Goal: Task Accomplishment & Management: Manage account settings

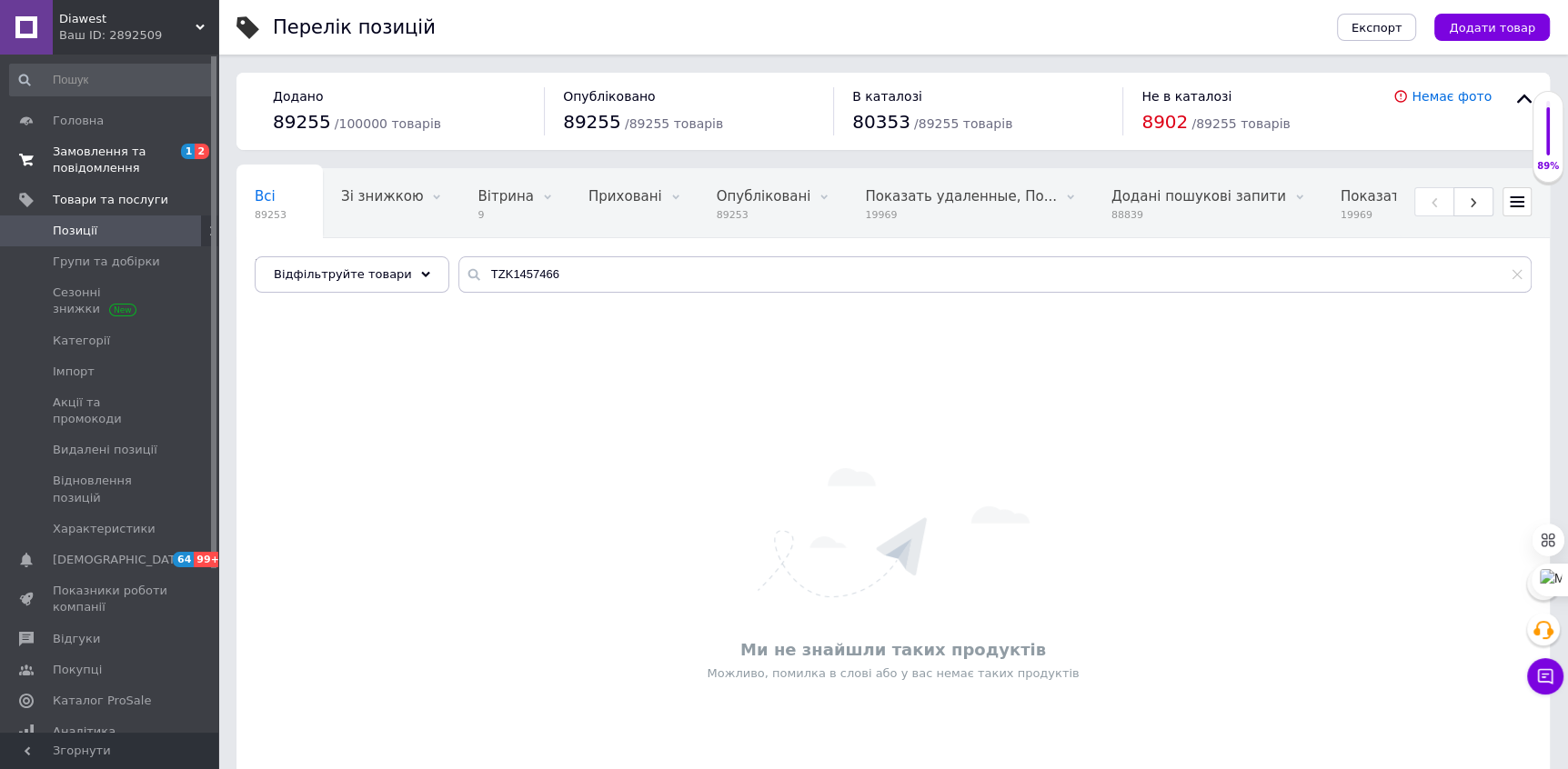
click at [109, 152] on span "Замовлення та повідомлення" at bounding box center [110, 160] width 116 height 33
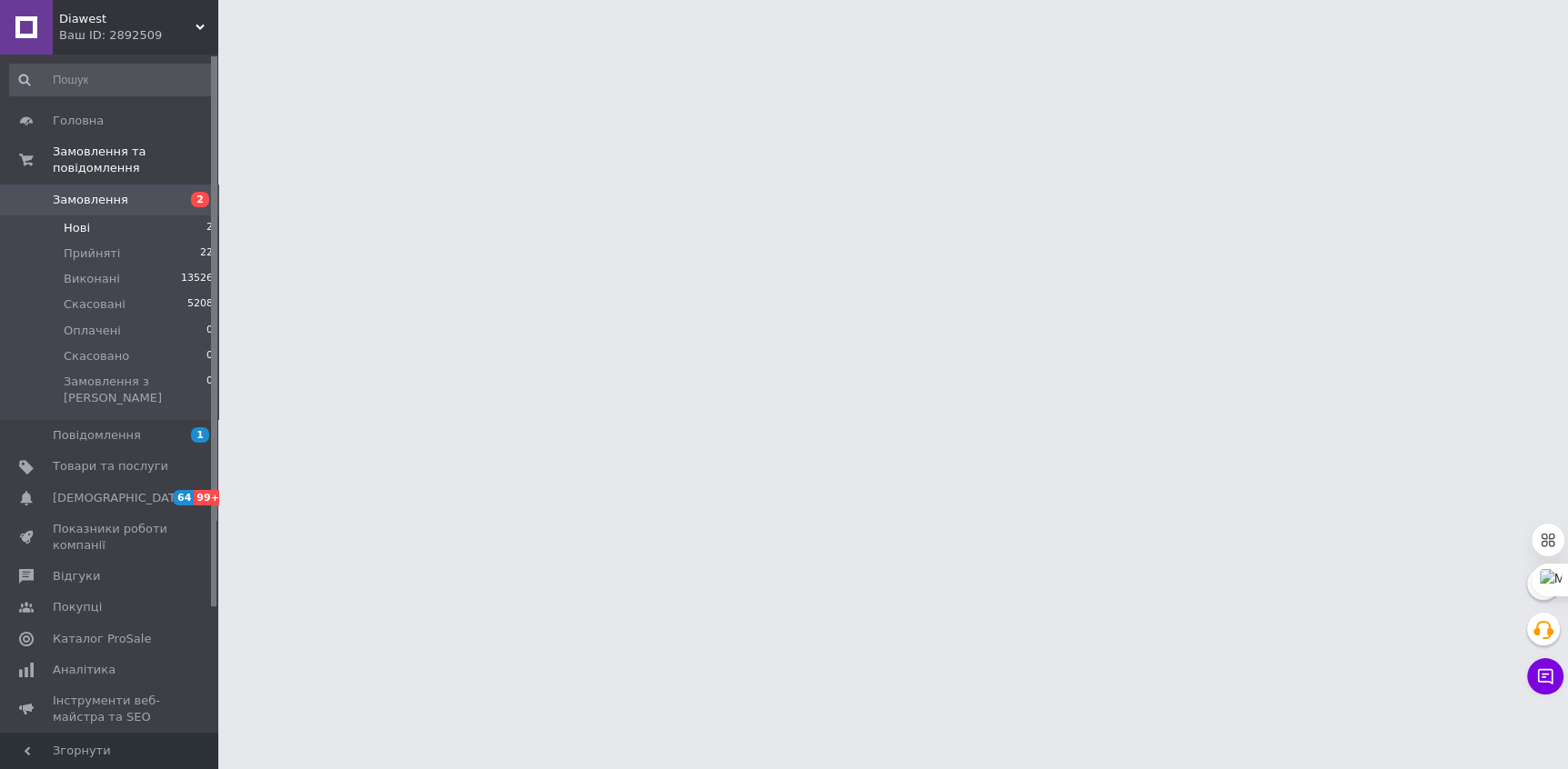
click at [164, 223] on li "Нові 2" at bounding box center [112, 228] width 224 height 25
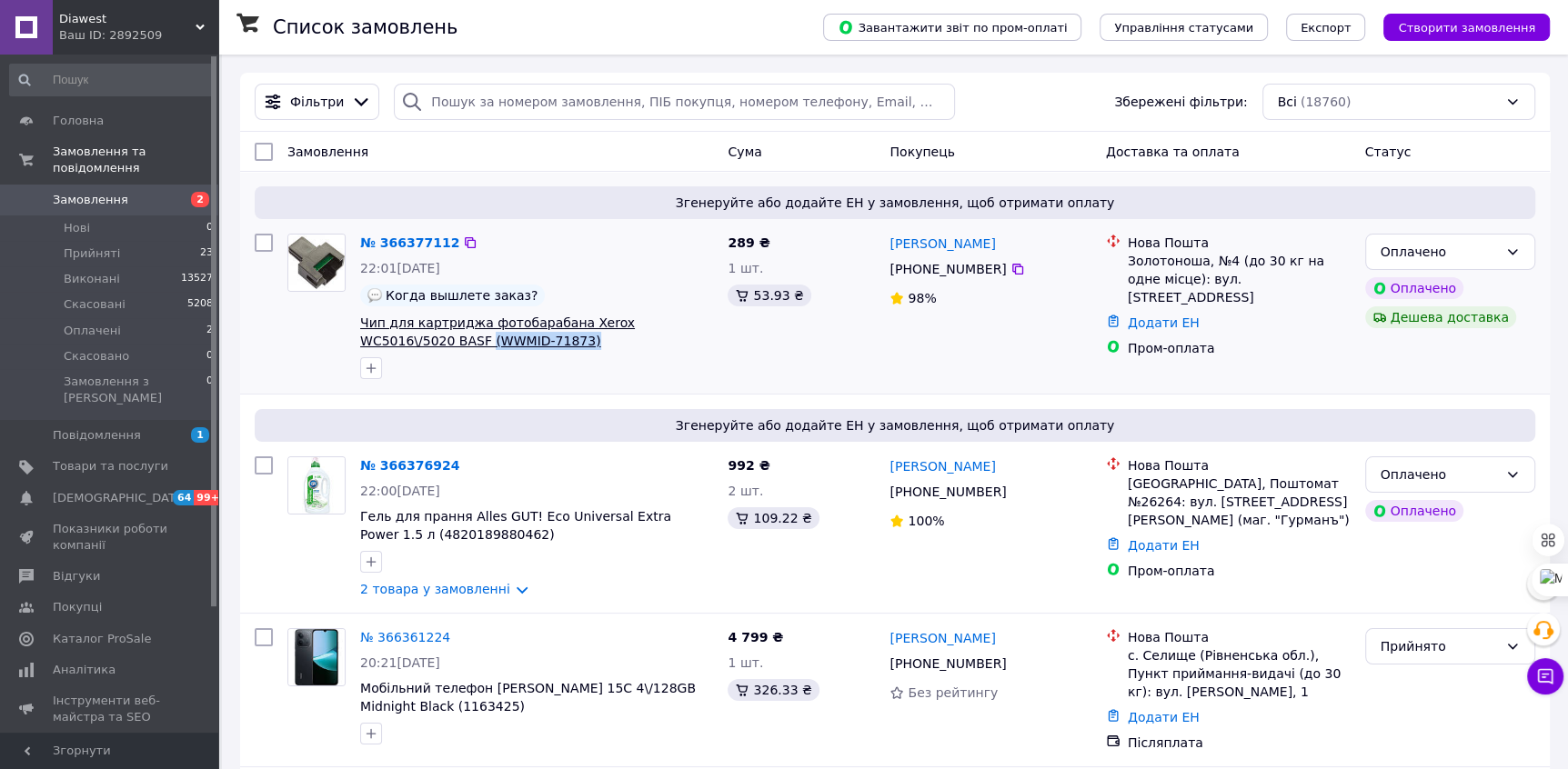
drag, startPoint x: 513, startPoint y: 344, endPoint x: 396, endPoint y: 339, distance: 117.1
click at [394, 340] on span "Чип для картриджа фотобарабана Xerox WC5016\/5020 BASF (WWMID-71873)" at bounding box center [537, 331] width 353 height 37
copy span "(WWMID-71873)"
click at [1443, 250] on div "Оплачено" at bounding box center [1439, 251] width 118 height 20
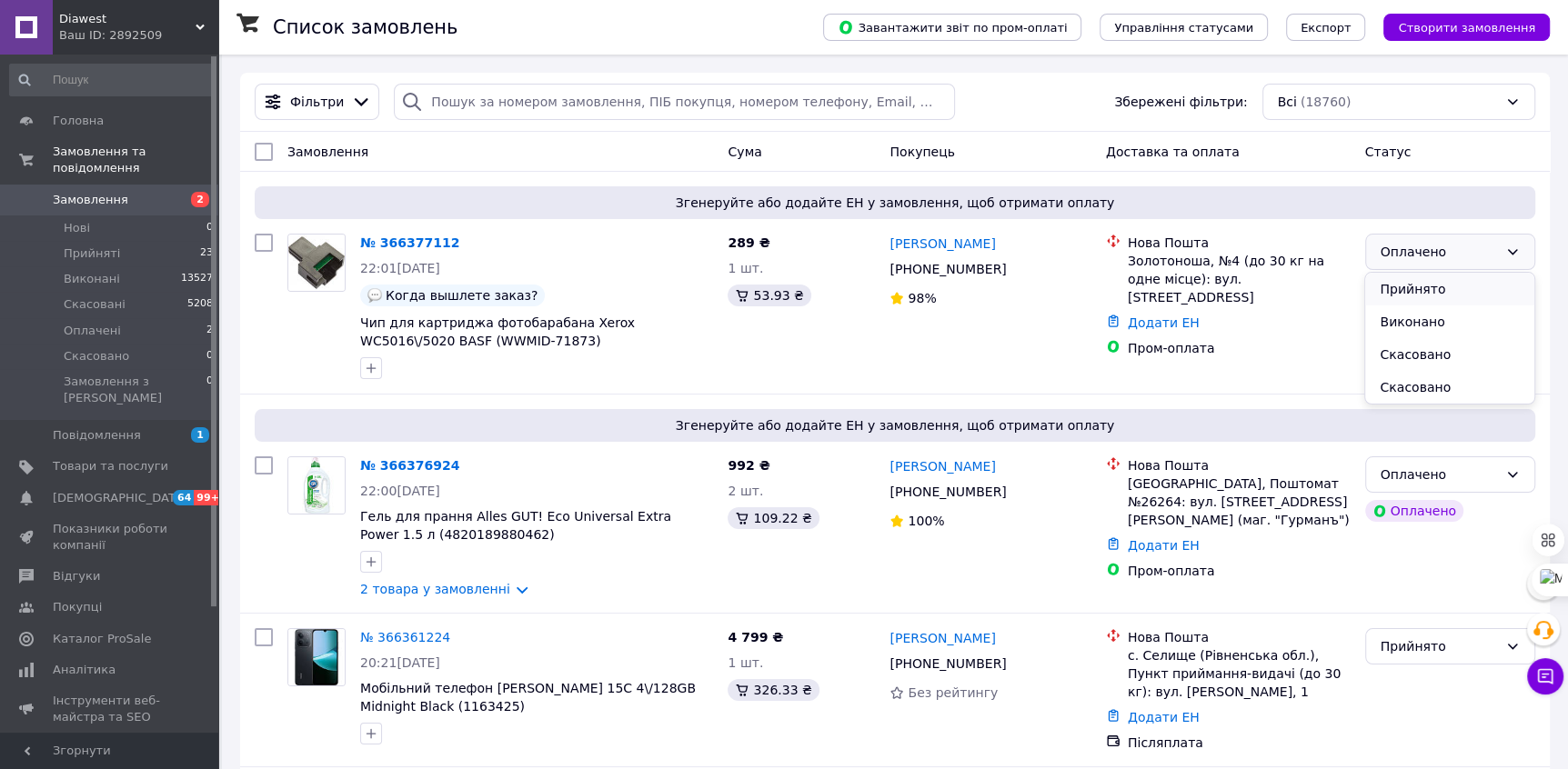
click at [1441, 294] on li "Прийнято" at bounding box center [1449, 289] width 169 height 33
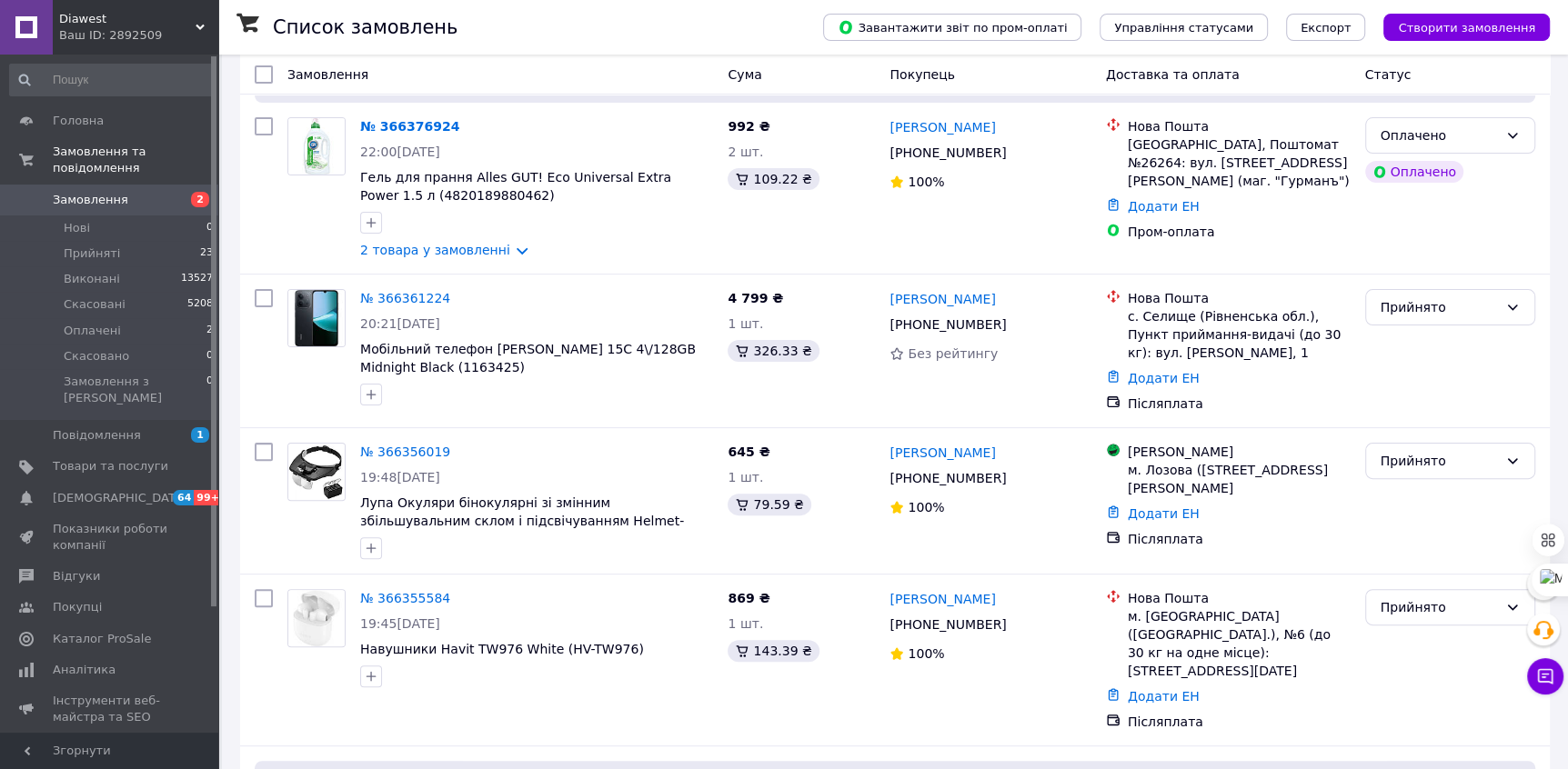
scroll to position [341, 0]
click at [433, 296] on link "№ 366361224" at bounding box center [406, 296] width 90 height 14
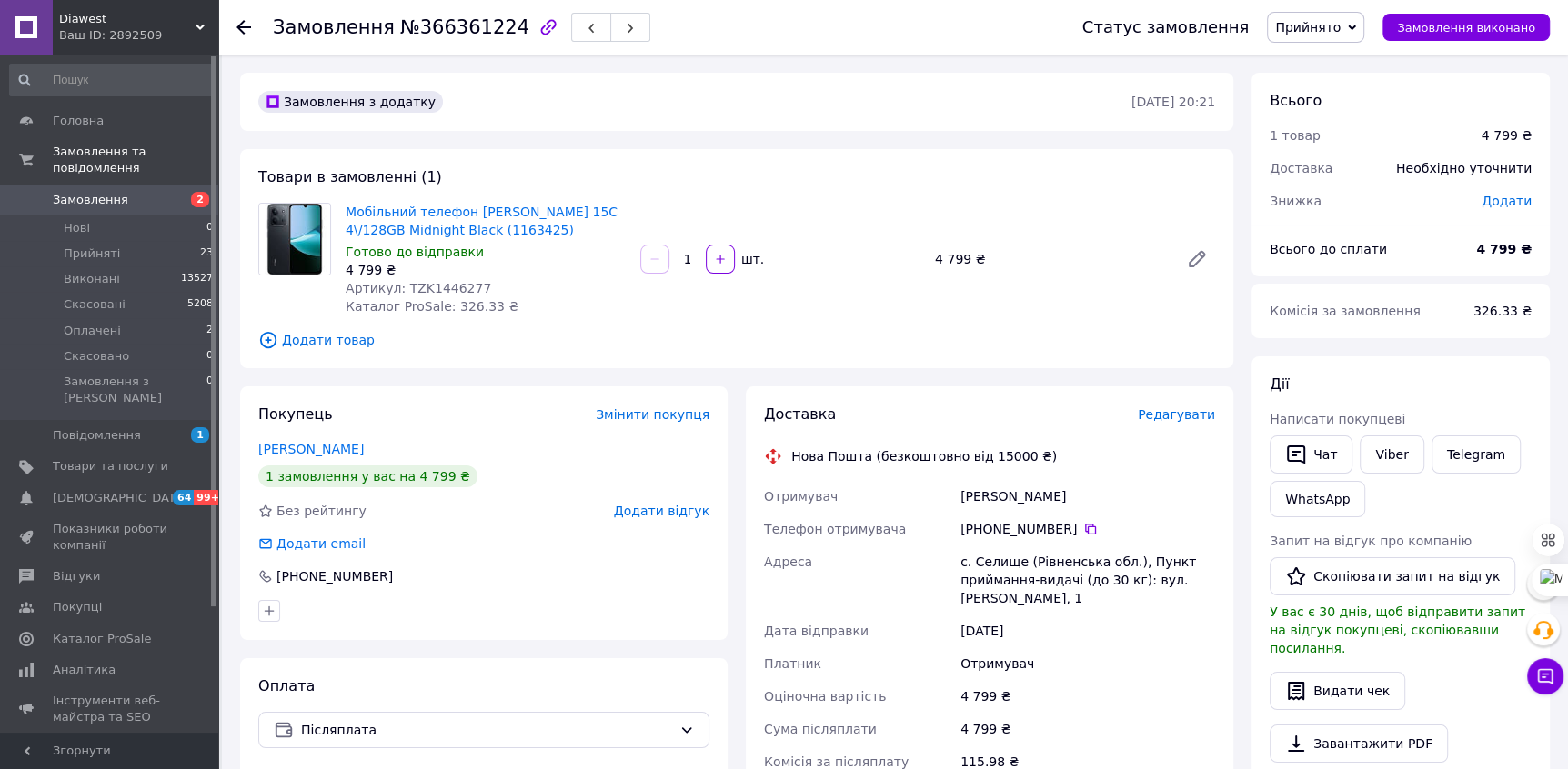
click at [247, 28] on icon at bounding box center [243, 26] width 14 height 14
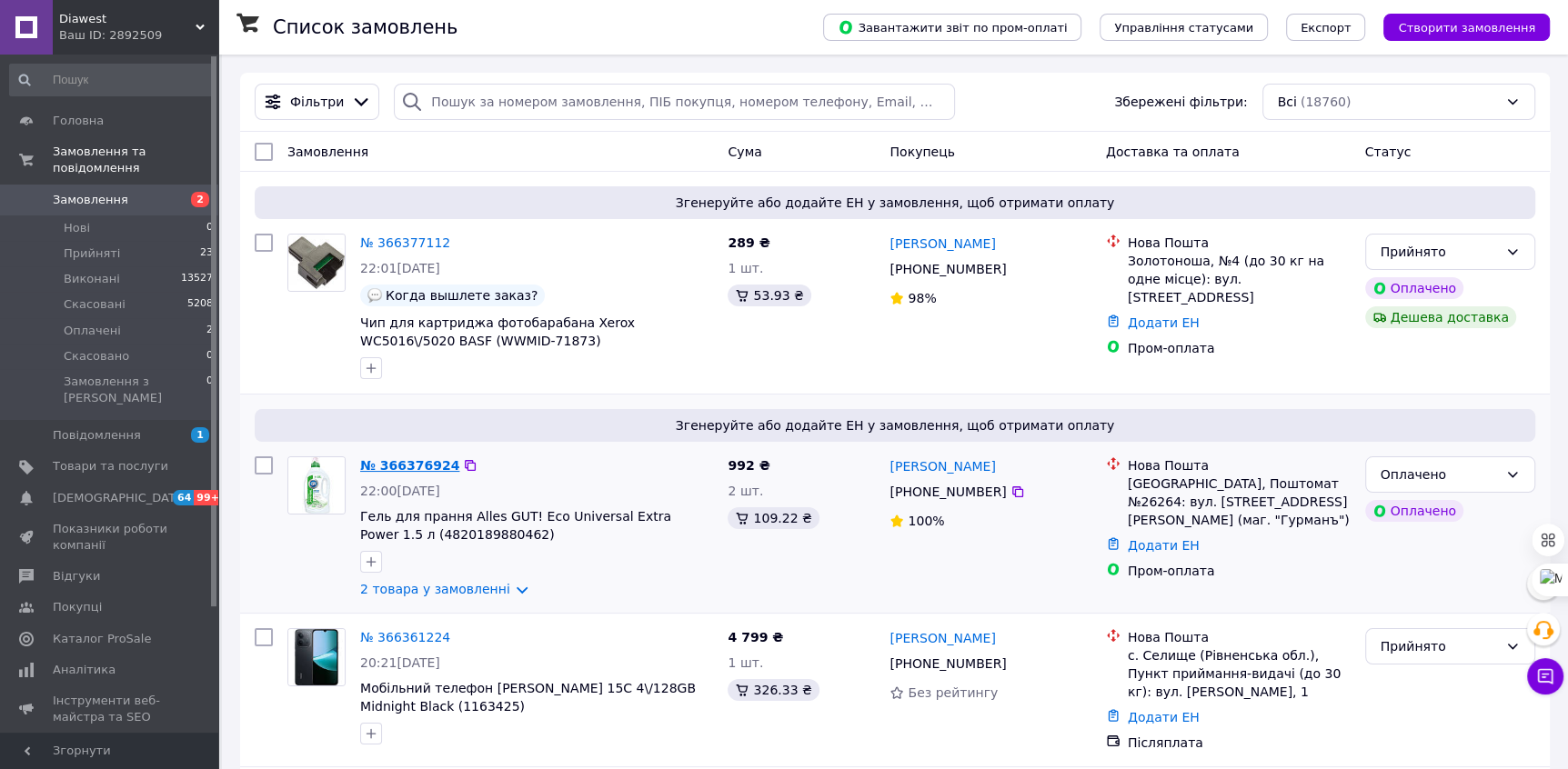
click at [422, 462] on link "№ 366376924" at bounding box center [410, 465] width 99 height 14
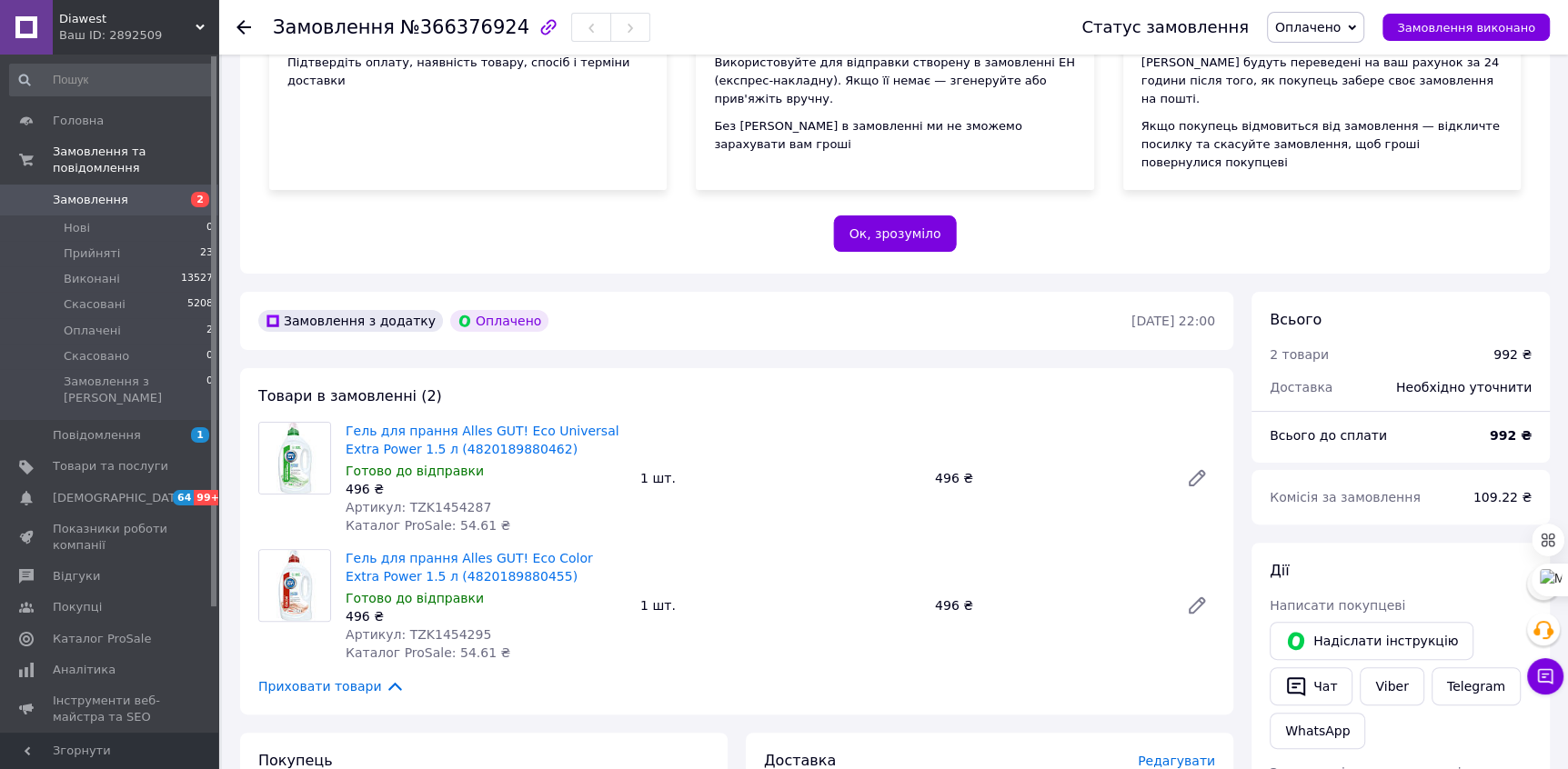
scroll to position [275, 0]
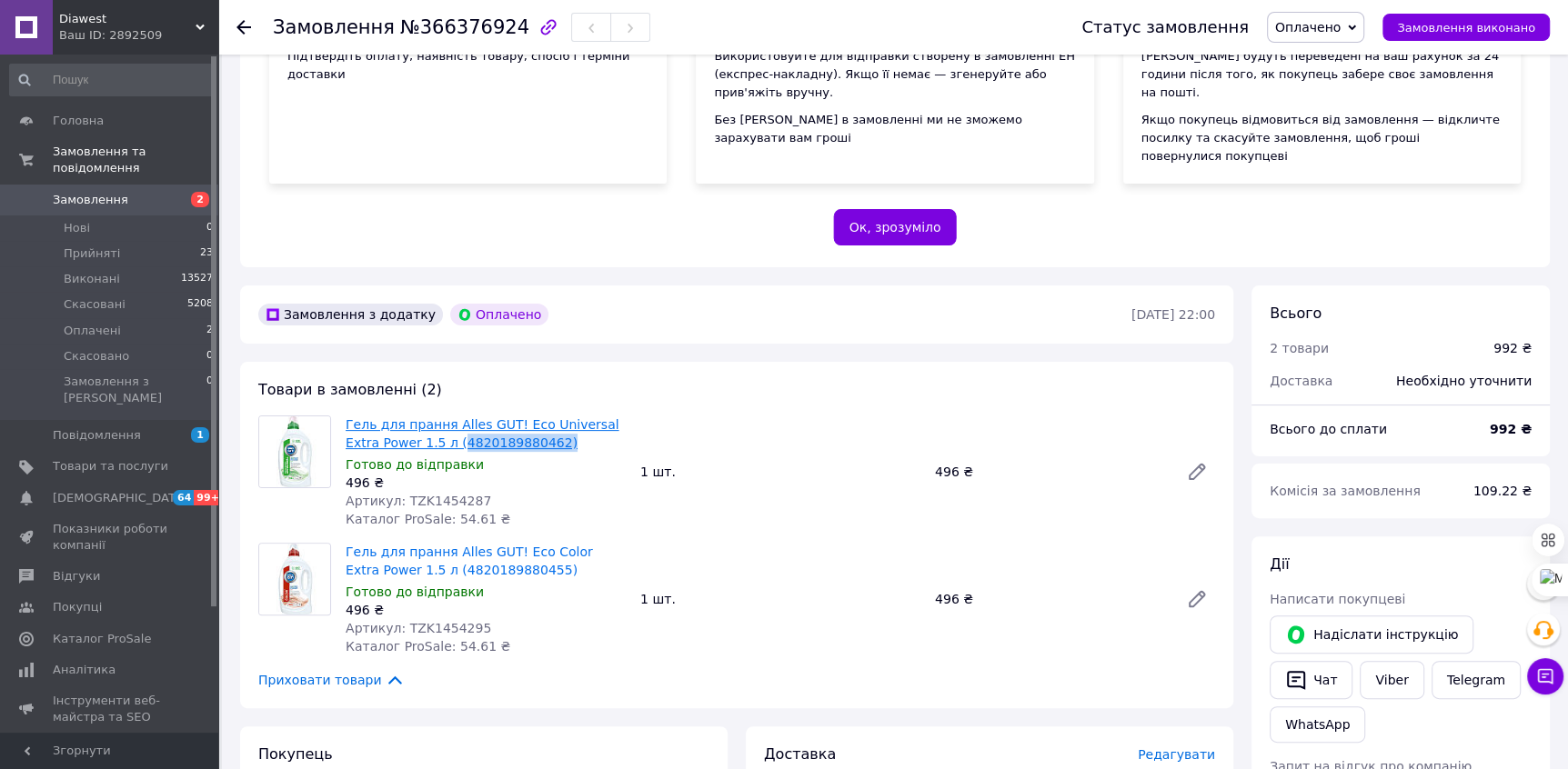
drag, startPoint x: 579, startPoint y: 427, endPoint x: 452, endPoint y: 425, distance: 127.0
click at [452, 425] on span "Гель для прання Alles GUT! Eco Universal Extra Power 1.5 л (4820189880462)" at bounding box center [486, 433] width 281 height 37
copy link "4820189880462)"
drag, startPoint x: 538, startPoint y: 558, endPoint x: 415, endPoint y: 553, distance: 123.1
click at [415, 553] on span "Гель для прання Alles GUT! Eco Color Extra Power 1.5 л (4820189880455)" at bounding box center [486, 561] width 281 height 37
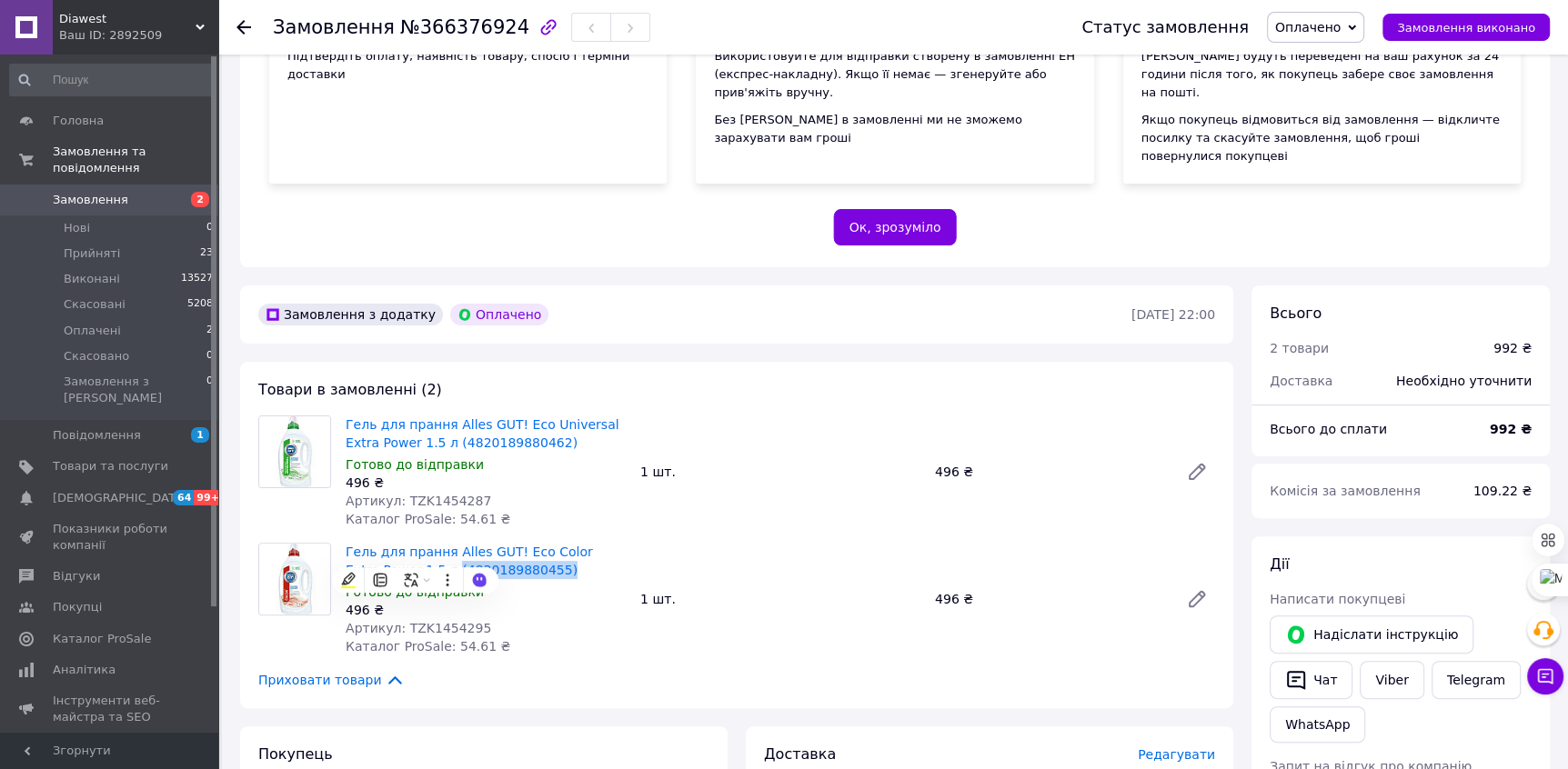
copy link "(4820189880455)"
click at [590, 473] on div "496 ₴" at bounding box center [486, 482] width 281 height 18
drag, startPoint x: 574, startPoint y: 427, endPoint x: 455, endPoint y: 427, distance: 119.0
click at [451, 426] on span "Гель для прання Alles GUT! Eco Universal Extra Power 1.5 л (4820189880462)" at bounding box center [486, 433] width 281 height 37
copy link "(4820189880462)"
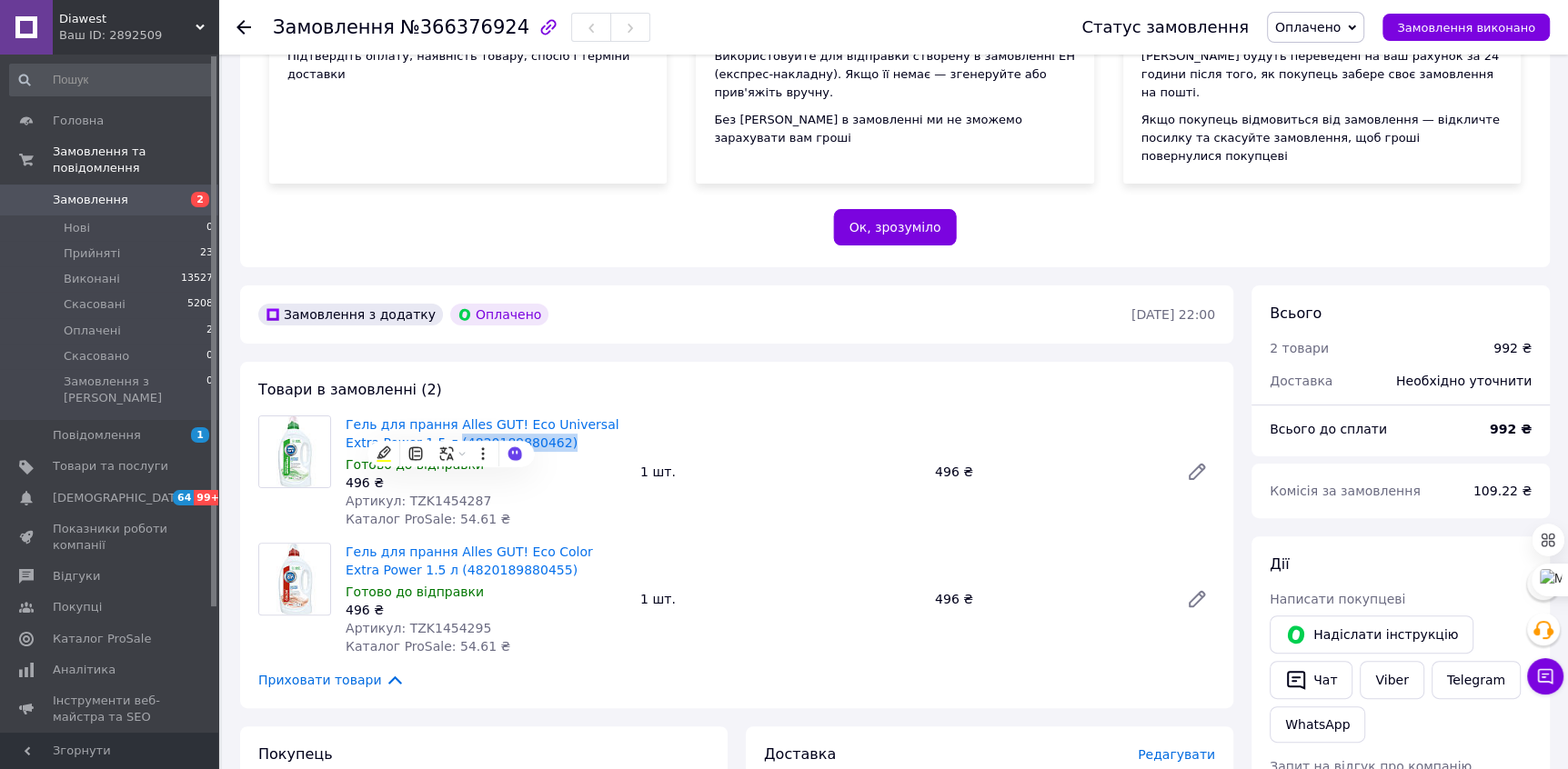
click at [1316, 26] on span "Оплачено" at bounding box center [1308, 26] width 66 height 14
drag, startPoint x: 1050, startPoint y: 29, endPoint x: 1210, endPoint y: 41, distance: 160.4
click at [1045, 29] on div "Замовлення №366376924" at bounding box center [659, 27] width 772 height 55
drag, startPoint x: 1336, startPoint y: 28, endPoint x: 1335, endPoint y: 43, distance: 15.0
click at [1336, 28] on span "Оплачено" at bounding box center [1308, 26] width 66 height 14
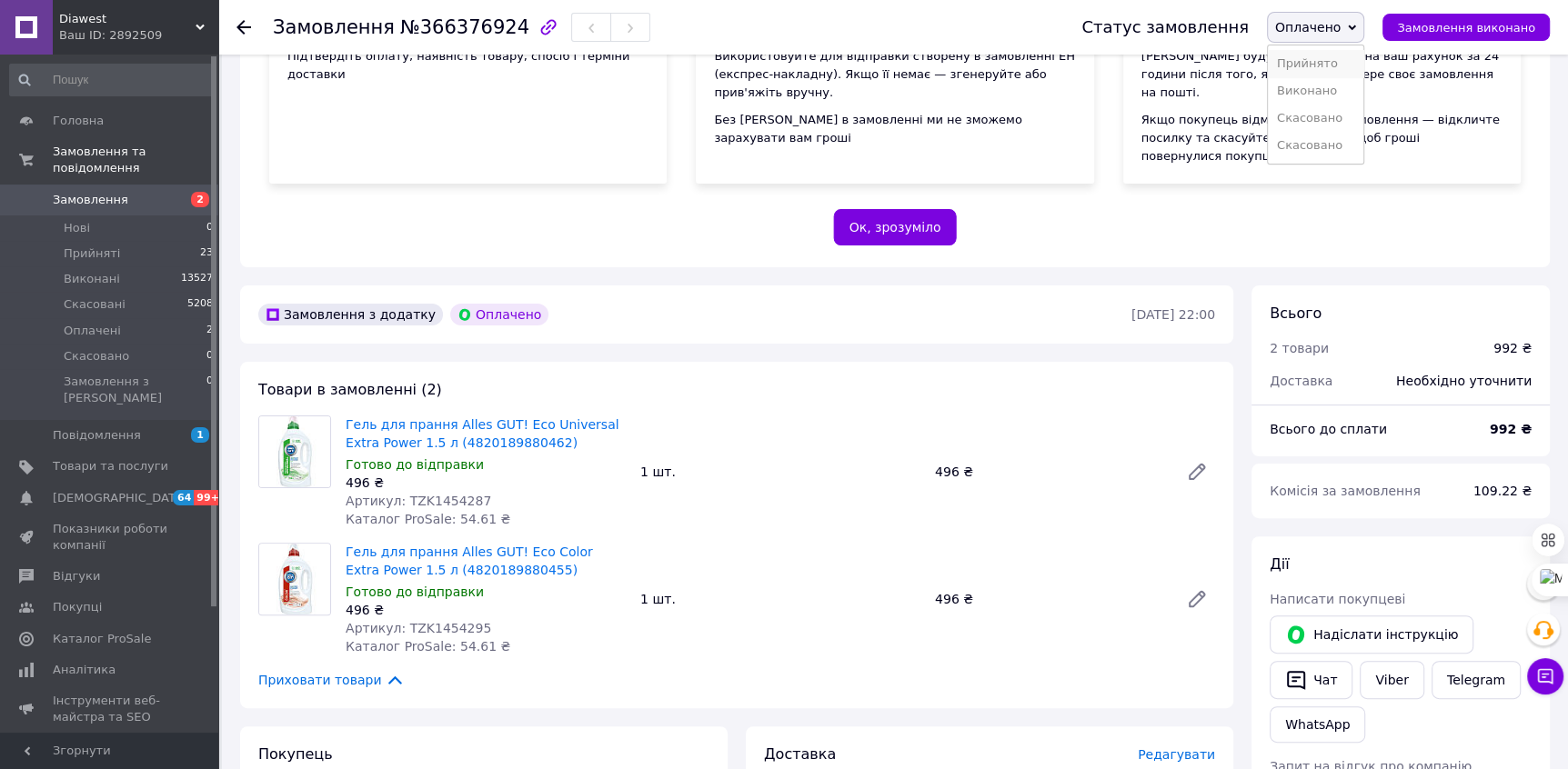
click at [1331, 59] on li "Прийнято" at bounding box center [1316, 63] width 95 height 27
click at [98, 458] on span "Товари та послуги" at bounding box center [110, 466] width 116 height 16
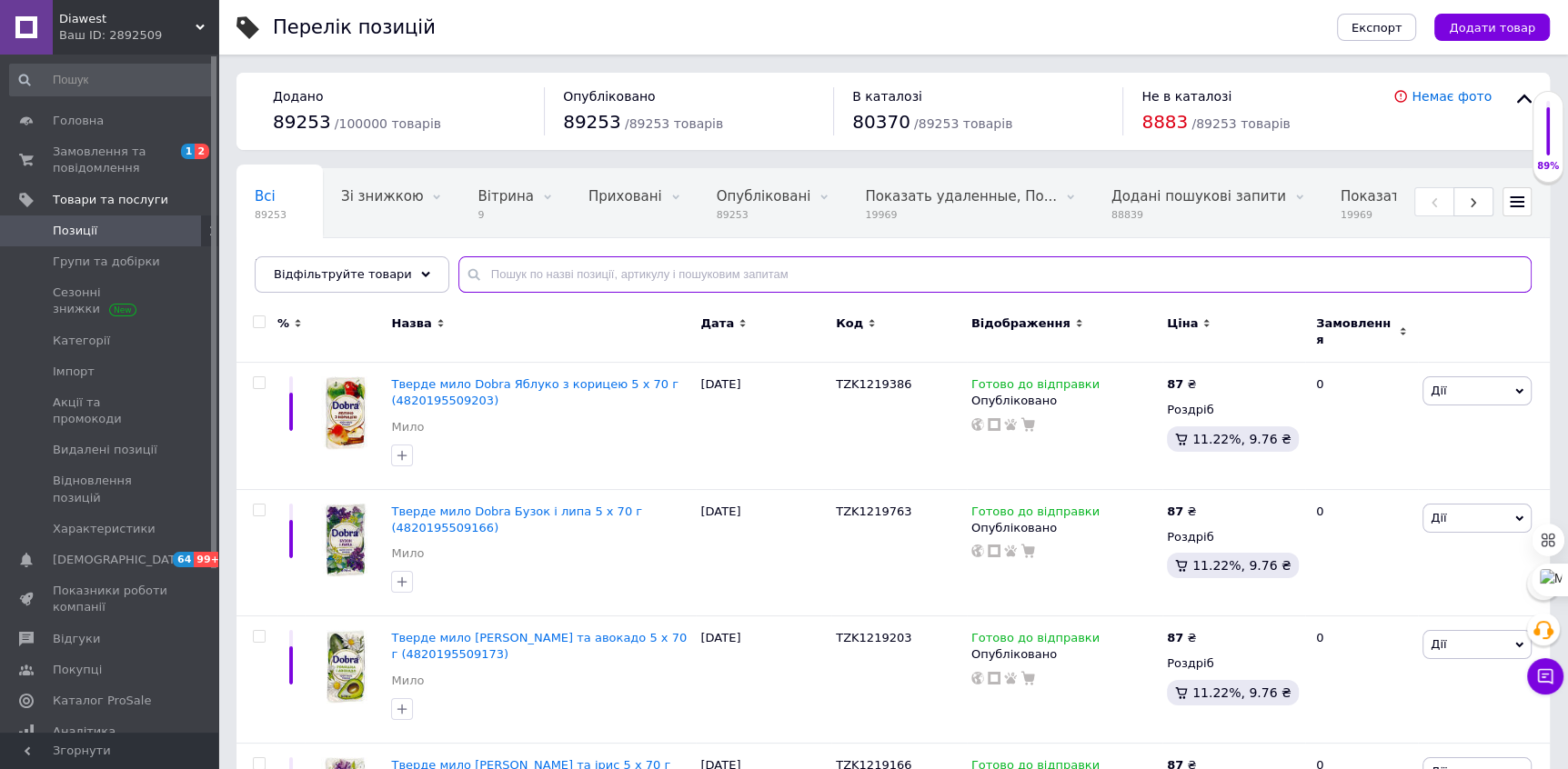
click at [554, 273] on input "text" at bounding box center [995, 274] width 1074 height 37
paste input "TZK1453297"
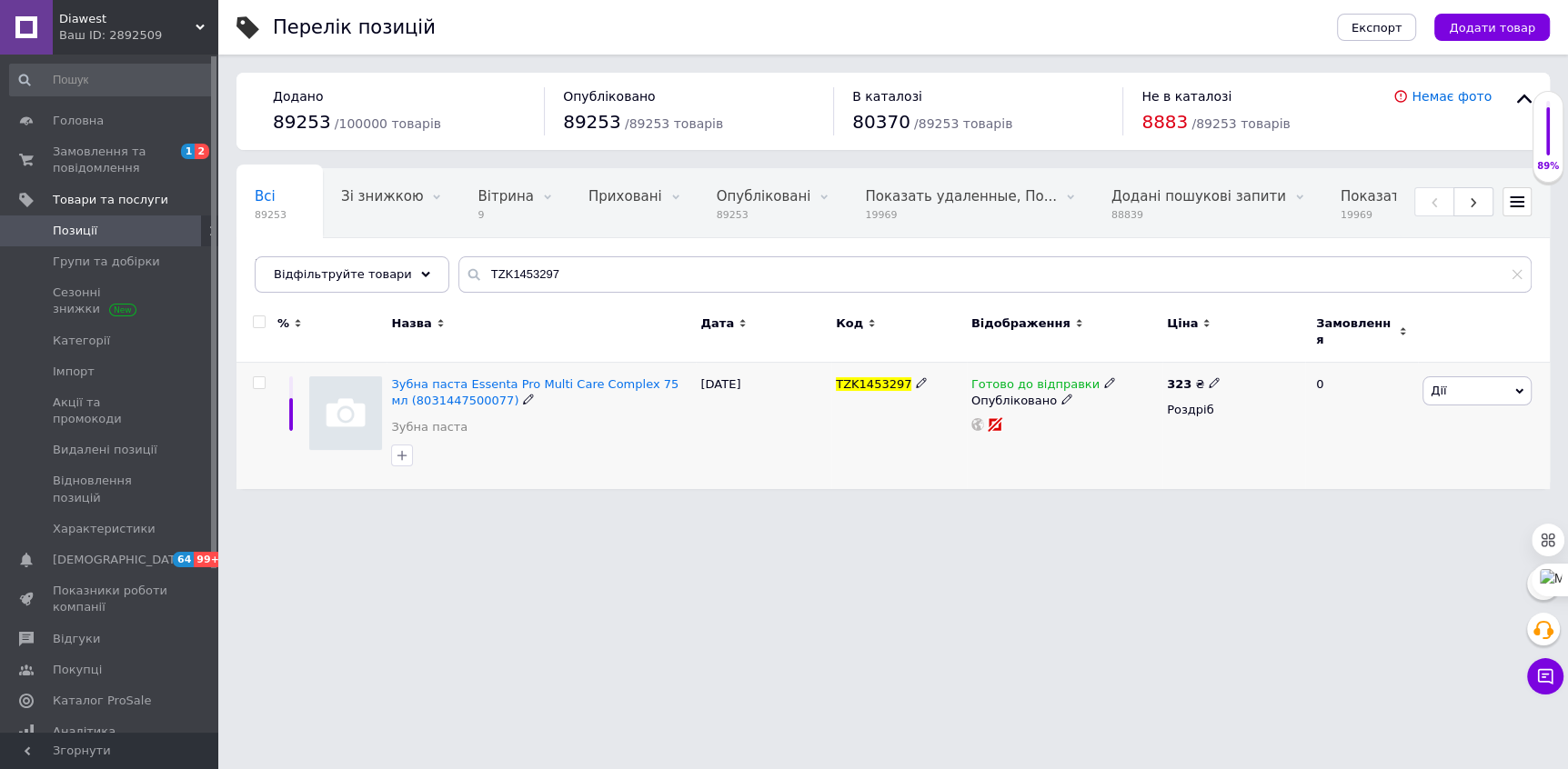
click at [1482, 376] on span "Дії" at bounding box center [1478, 391] width 109 height 29
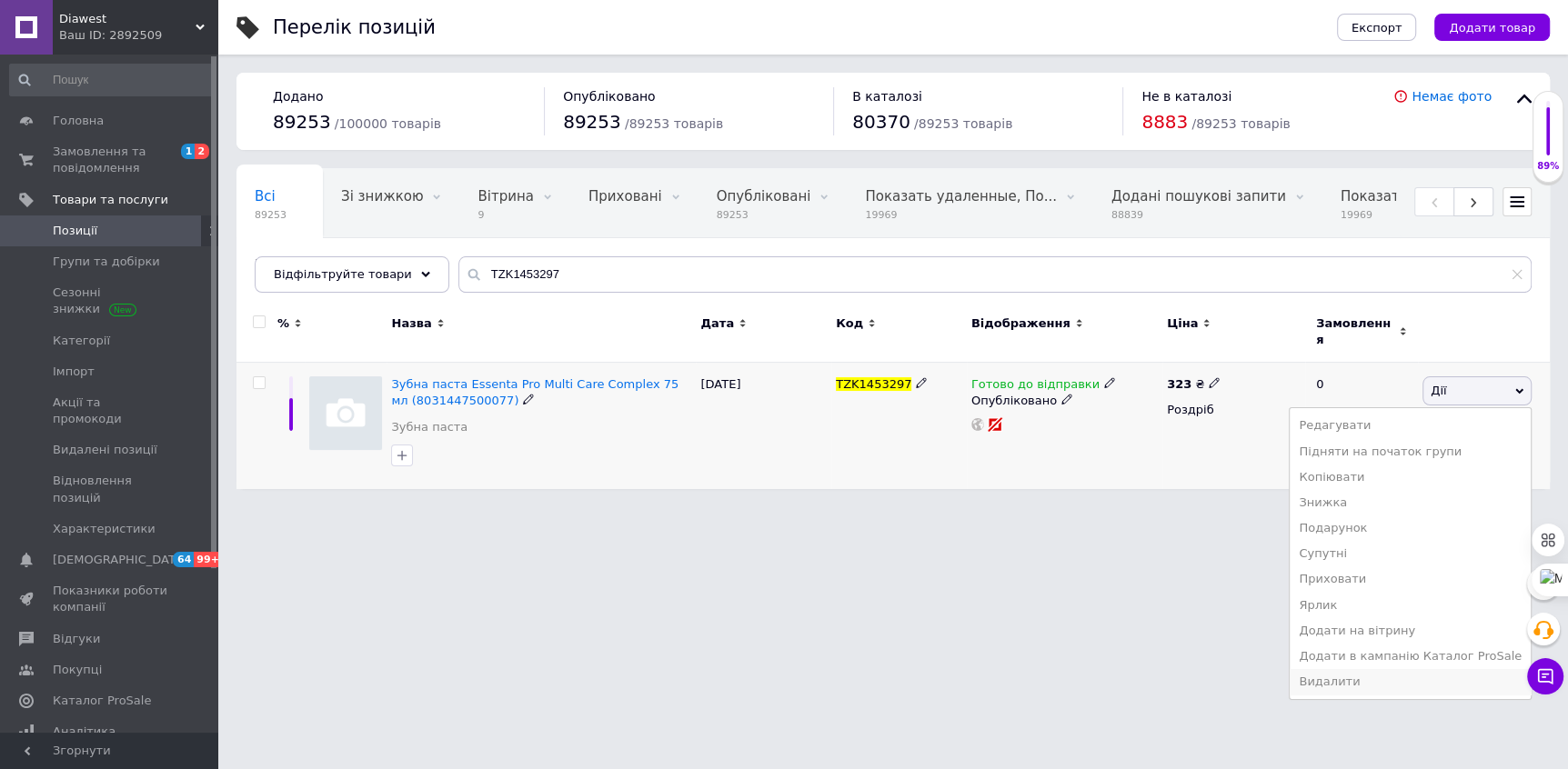
click at [1415, 672] on li "Видалити" at bounding box center [1411, 681] width 241 height 25
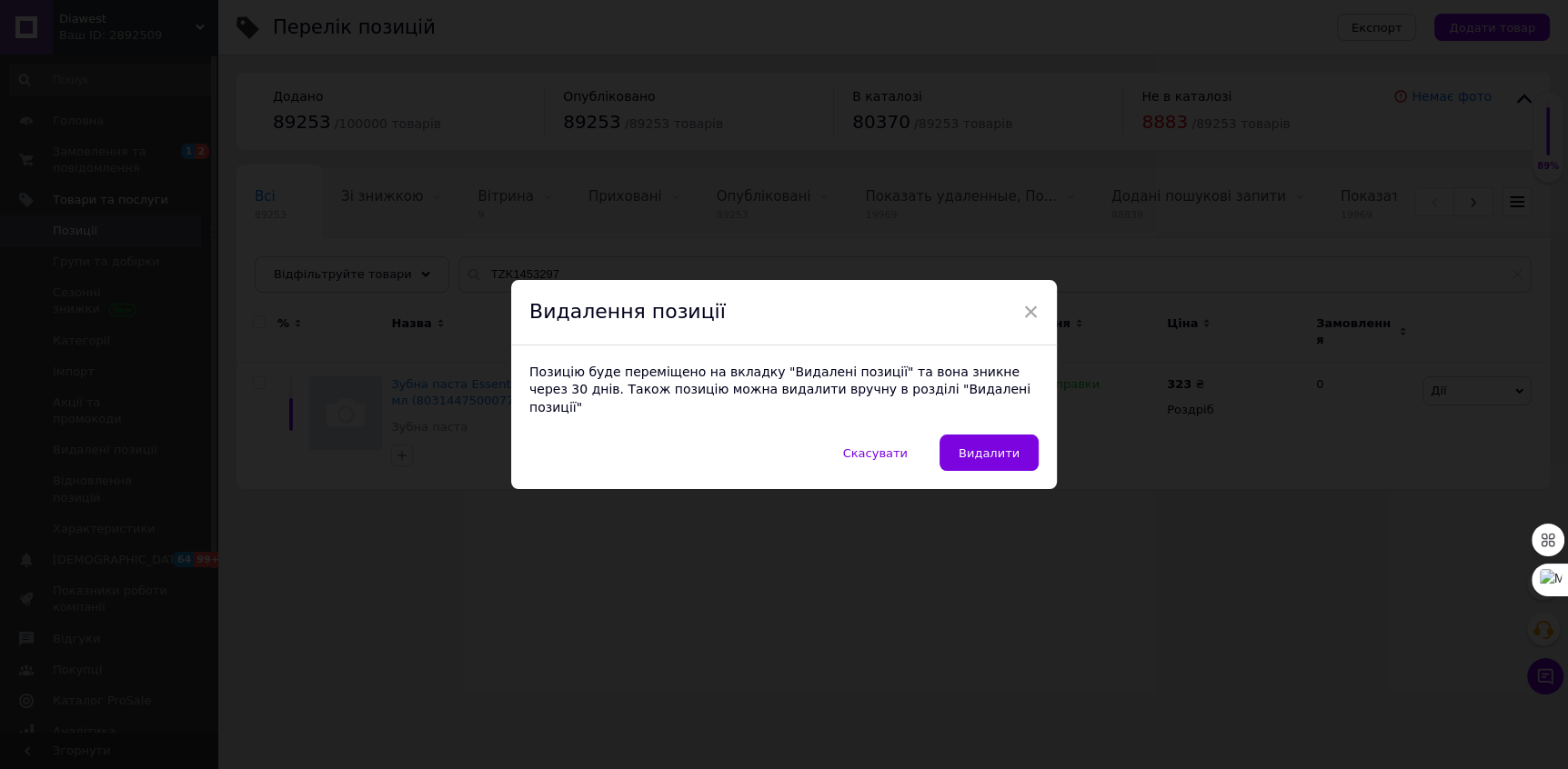
drag, startPoint x: 998, startPoint y: 433, endPoint x: 950, endPoint y: 407, distance: 54.6
click at [982, 422] on div "× Видалення позиції Позицію буде переміщено на вкладку "Видалені позиції" та во…" at bounding box center [784, 385] width 546 height 210
click at [994, 446] on span "Видалити" at bounding box center [989, 453] width 61 height 13
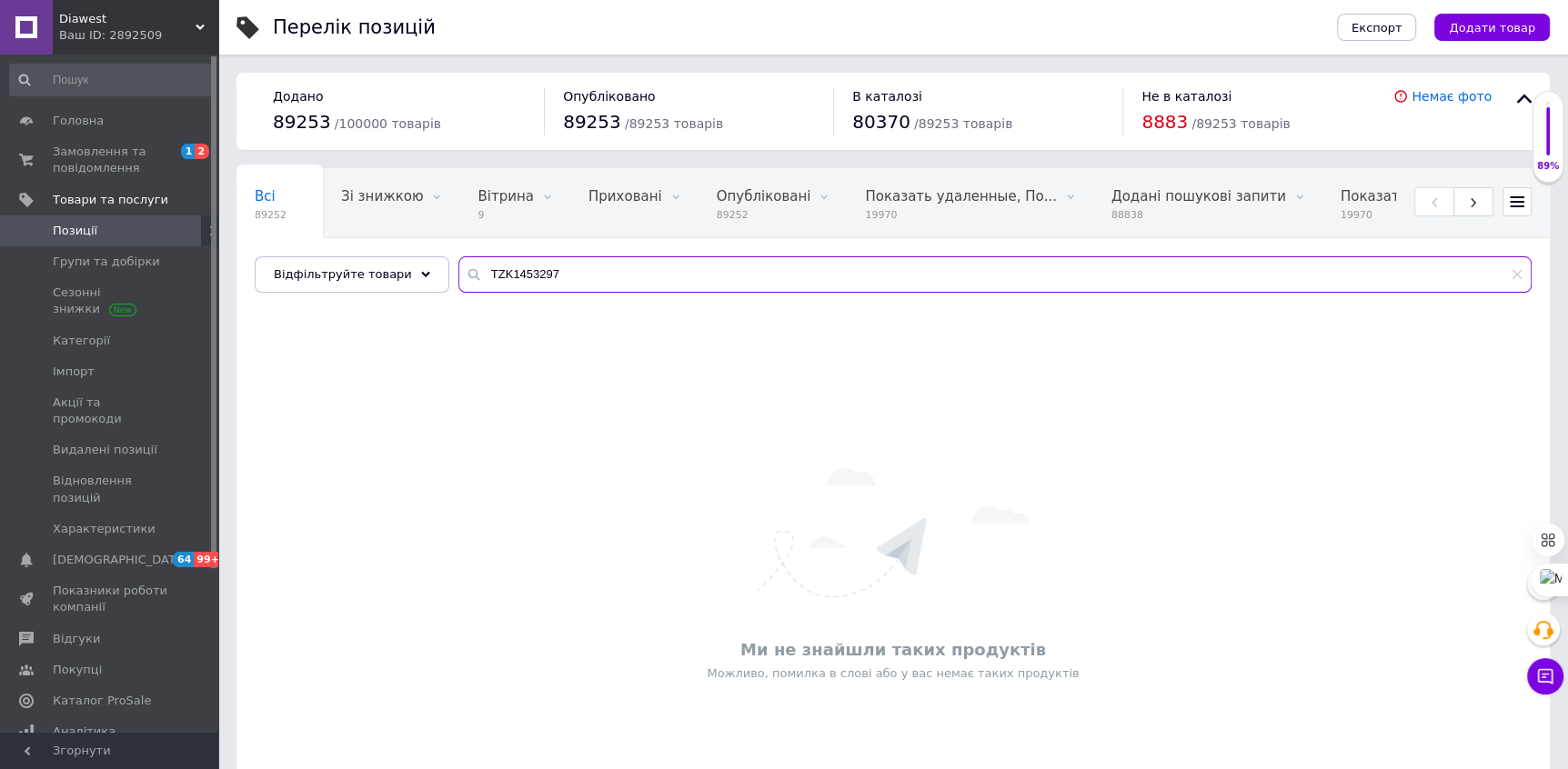
click at [495, 271] on input "TZK1453297" at bounding box center [995, 274] width 1074 height 37
paste input "308"
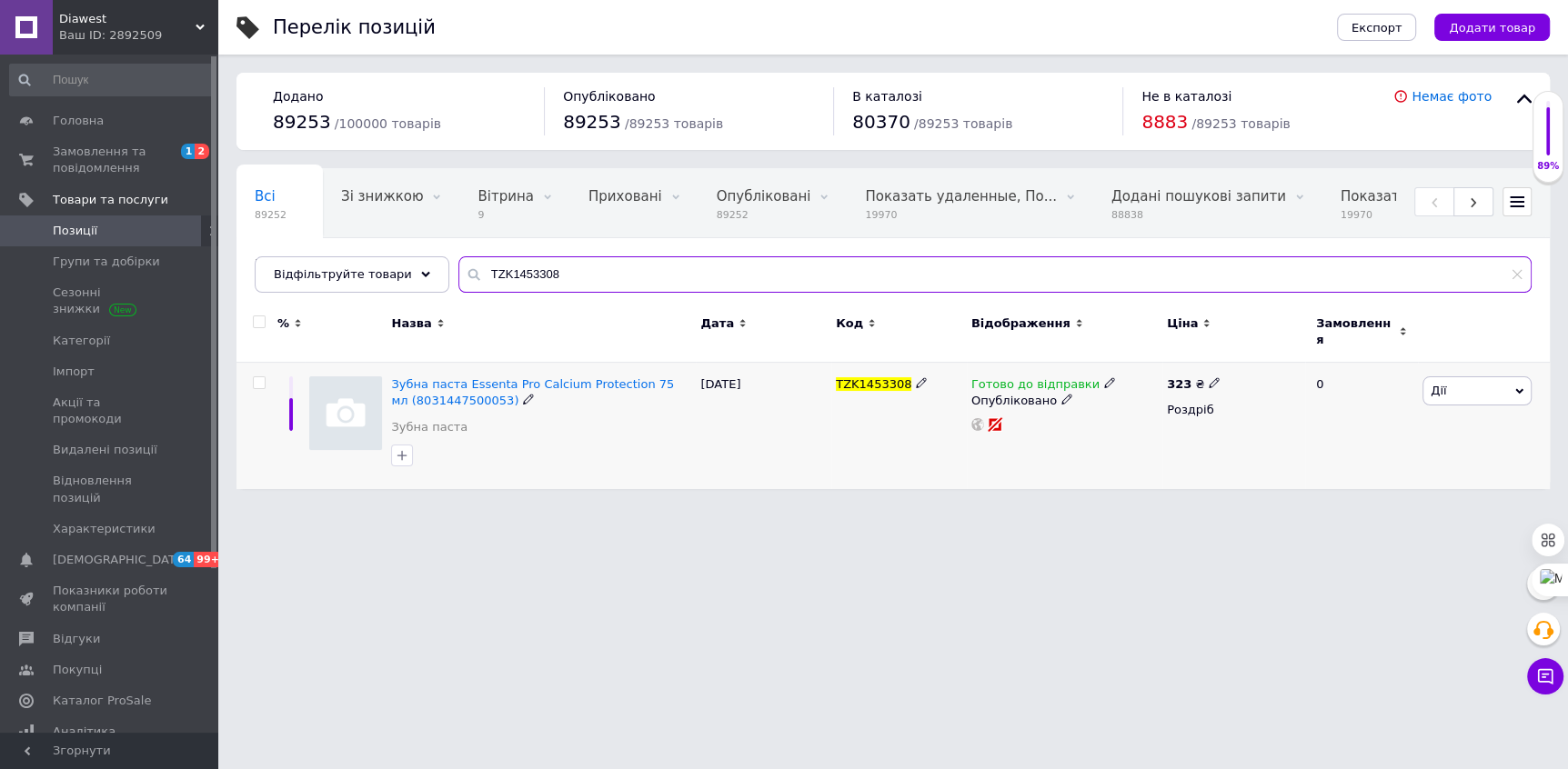
type input "TZK1453308"
drag, startPoint x: 1515, startPoint y: 372, endPoint x: 1511, endPoint y: 393, distance: 21.4
click at [1515, 376] on span "Дії" at bounding box center [1478, 391] width 109 height 29
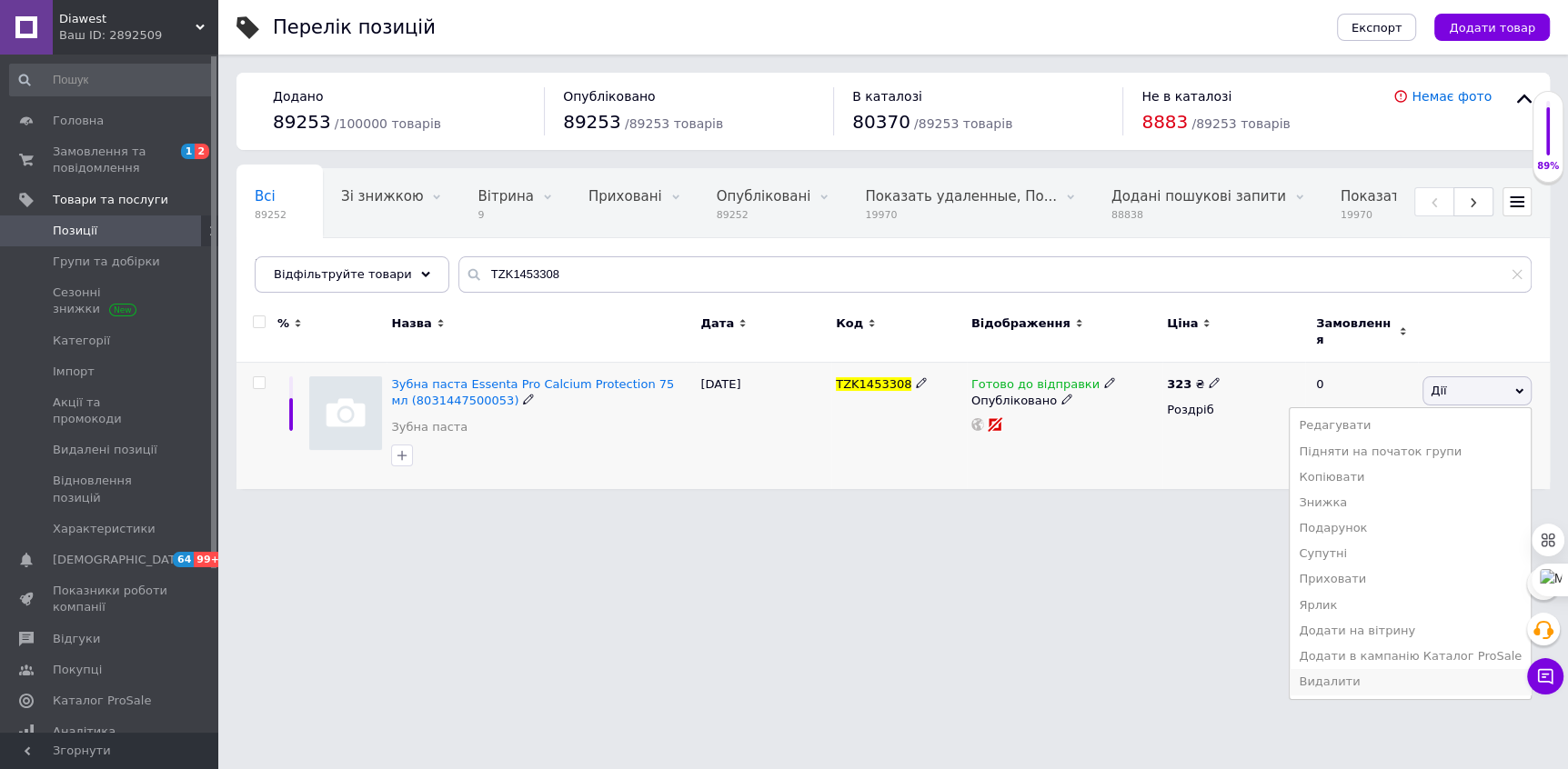
click at [1406, 669] on li "Видалити" at bounding box center [1411, 681] width 241 height 25
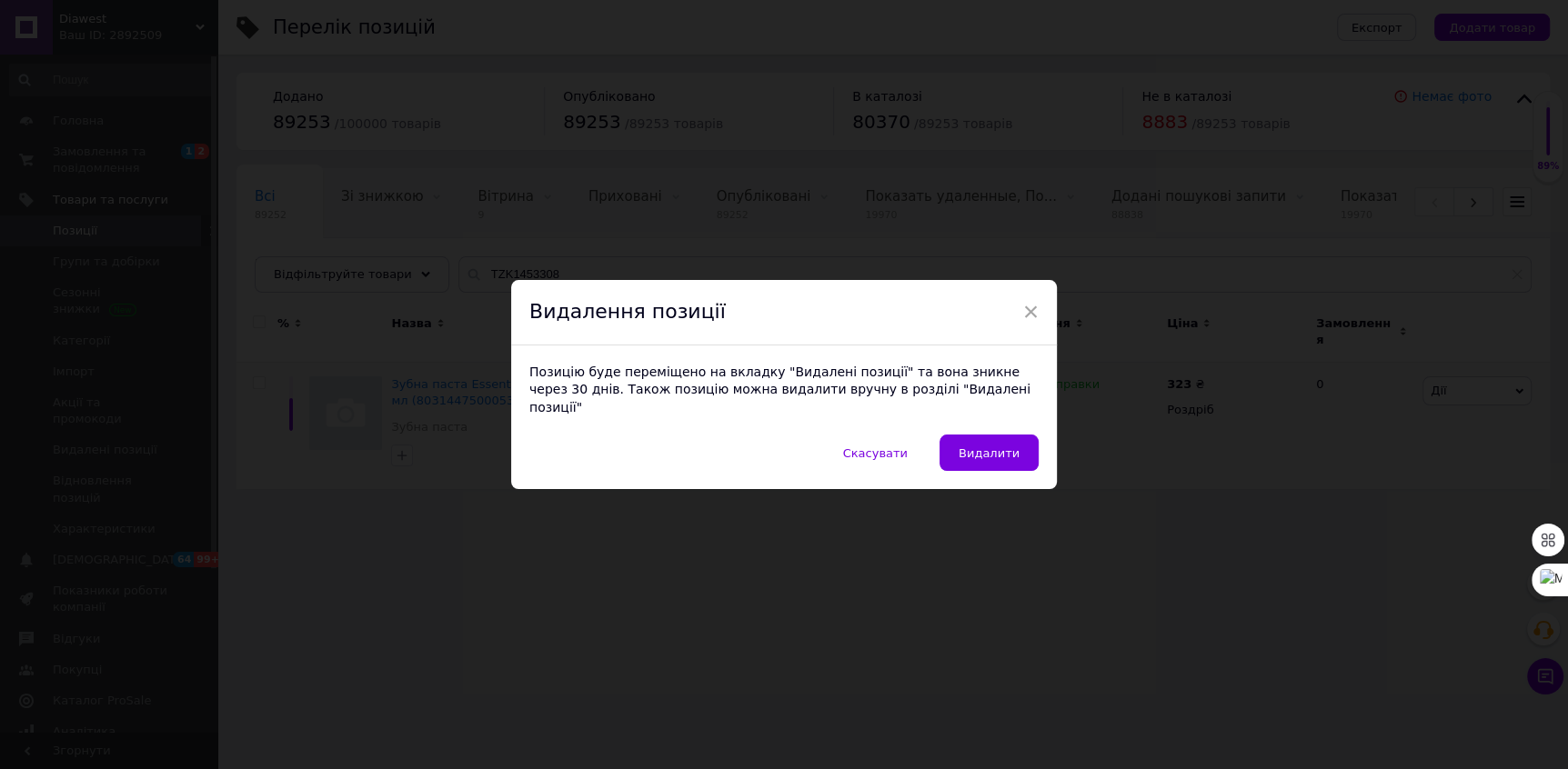
drag, startPoint x: 1007, startPoint y: 441, endPoint x: 939, endPoint y: 407, distance: 76.0
click at [986, 435] on button "Видалити" at bounding box center [989, 453] width 99 height 37
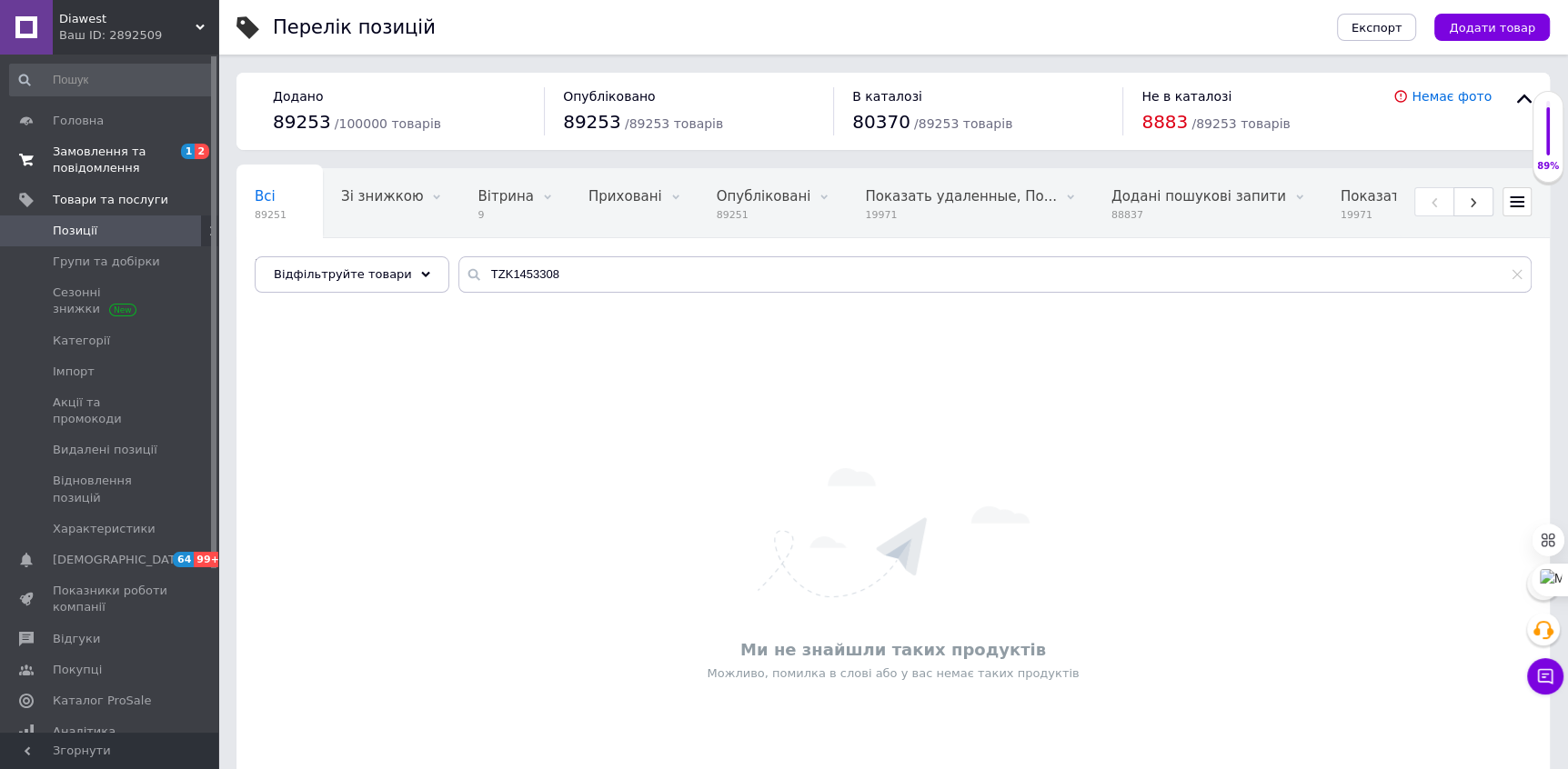
click at [112, 152] on span "Замовлення та повідомлення" at bounding box center [110, 160] width 116 height 33
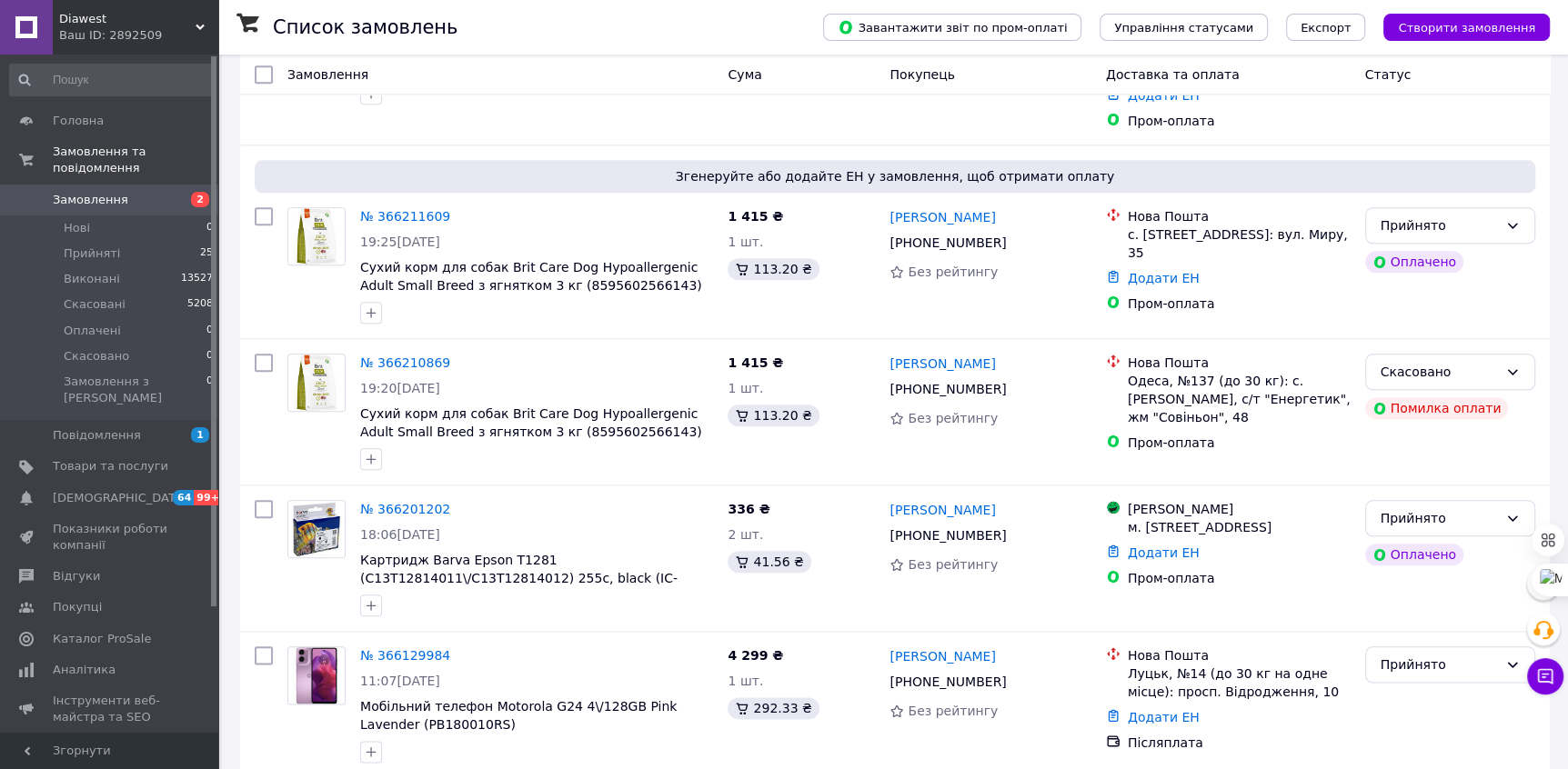
scroll to position [1702, 0]
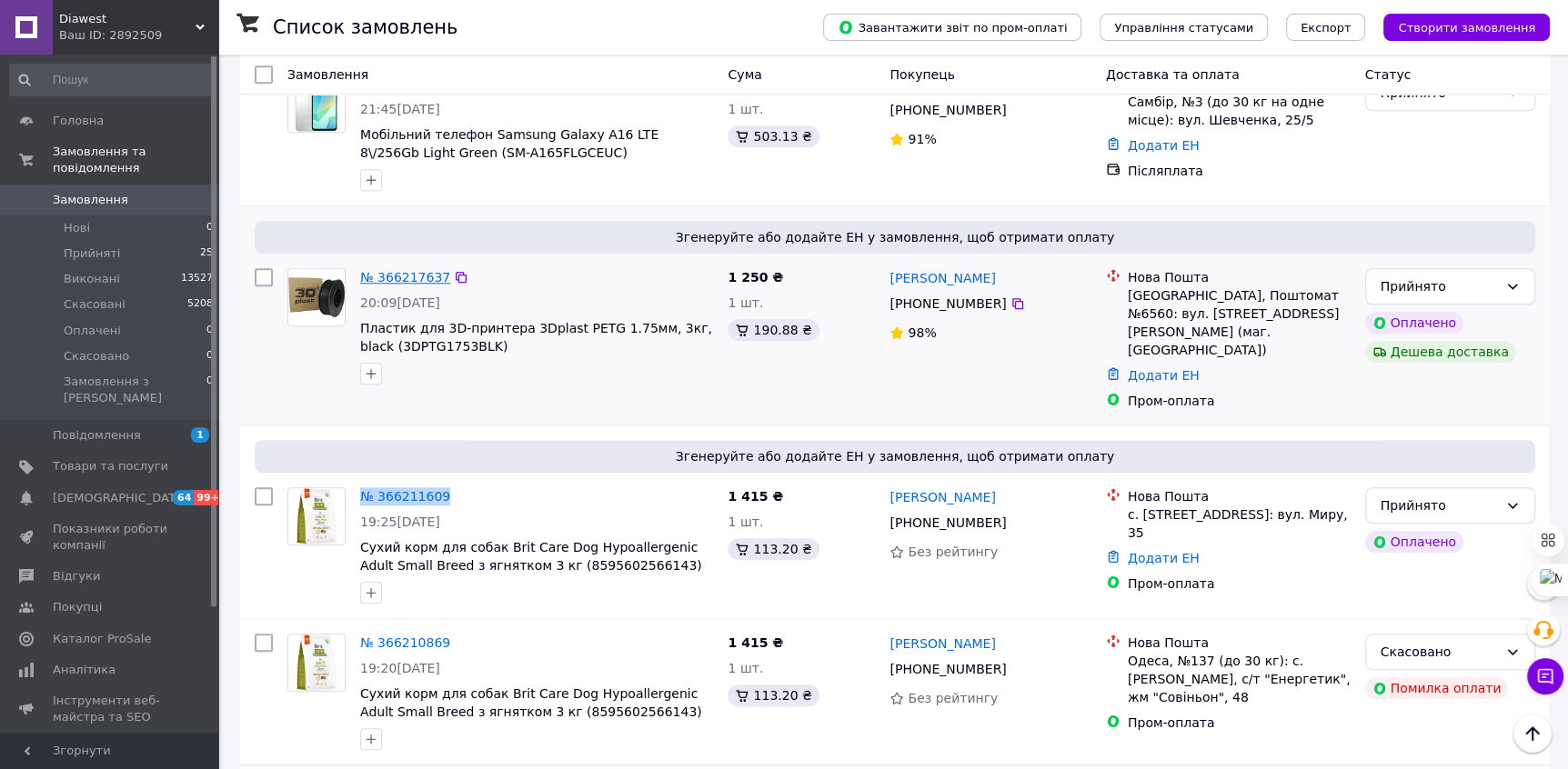
scroll to position [1407, 0]
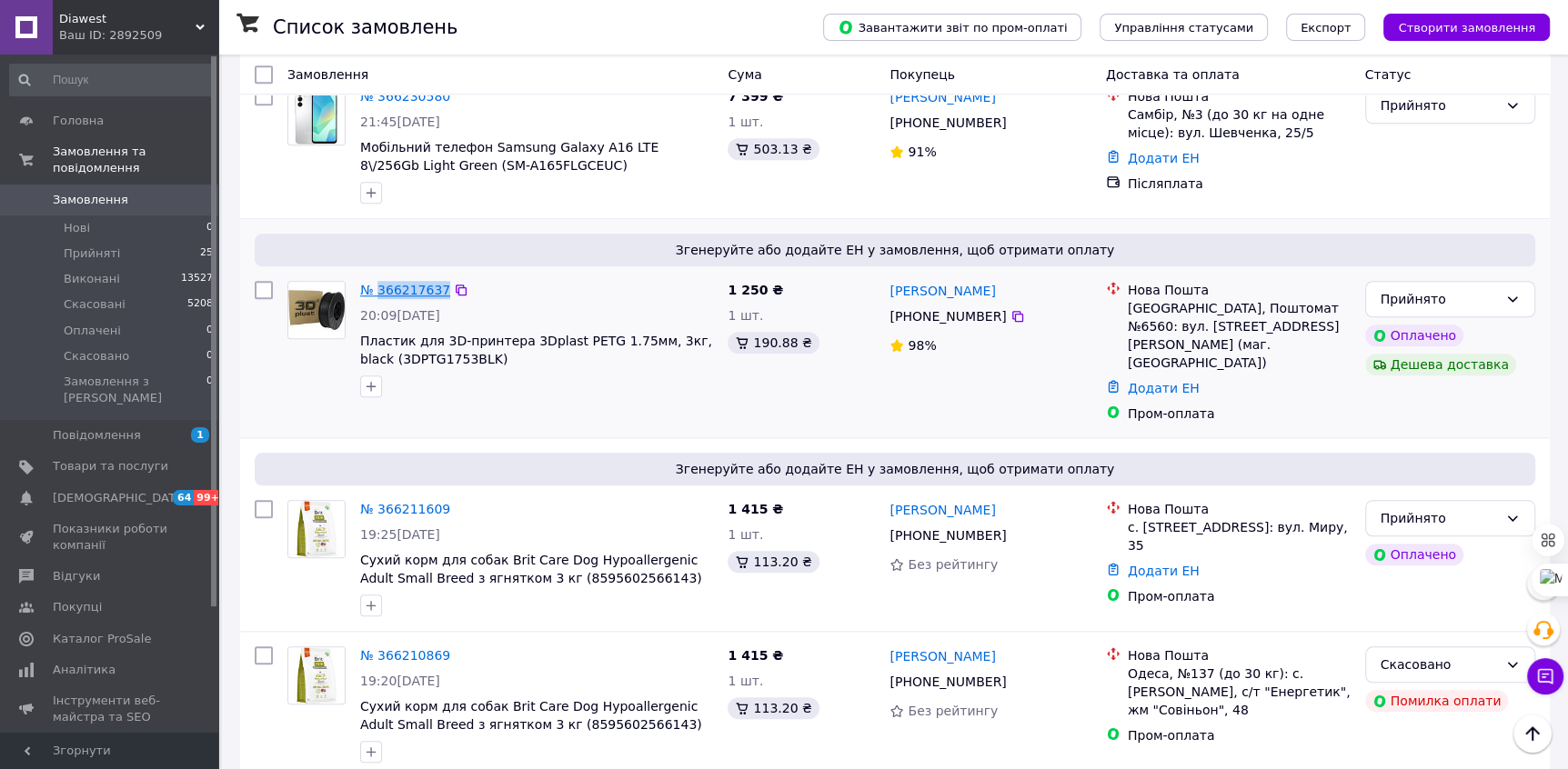
drag, startPoint x: 442, startPoint y: 285, endPoint x: 380, endPoint y: 280, distance: 62.2
click at [380, 280] on div "№ 366217637 20:09, 11.10.2025 Пластик для 3D-принтера 3Dplast PETG 1.75мм, 3кг,…" at bounding box center [537, 339] width 367 height 131
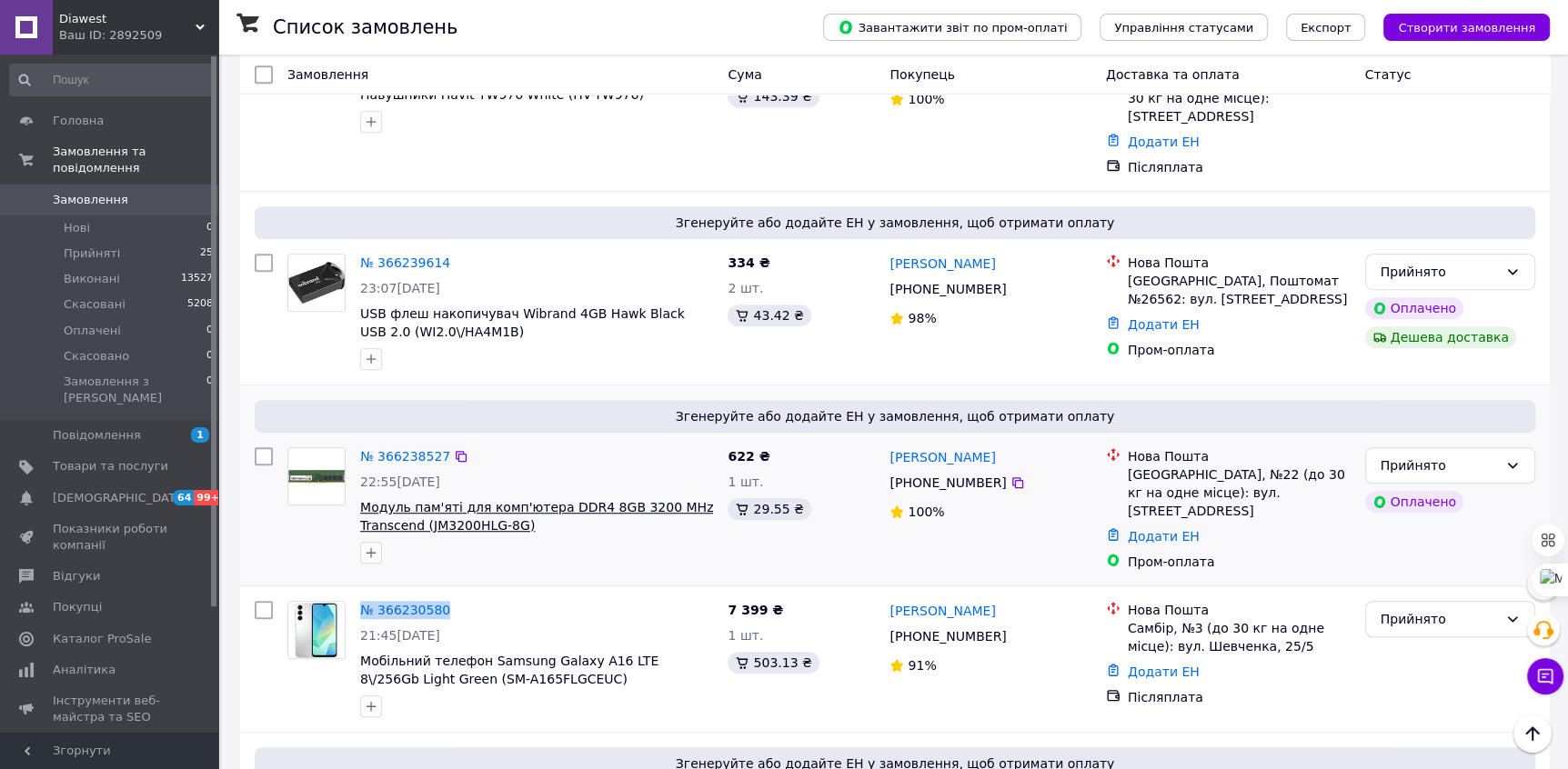
scroll to position [885, 0]
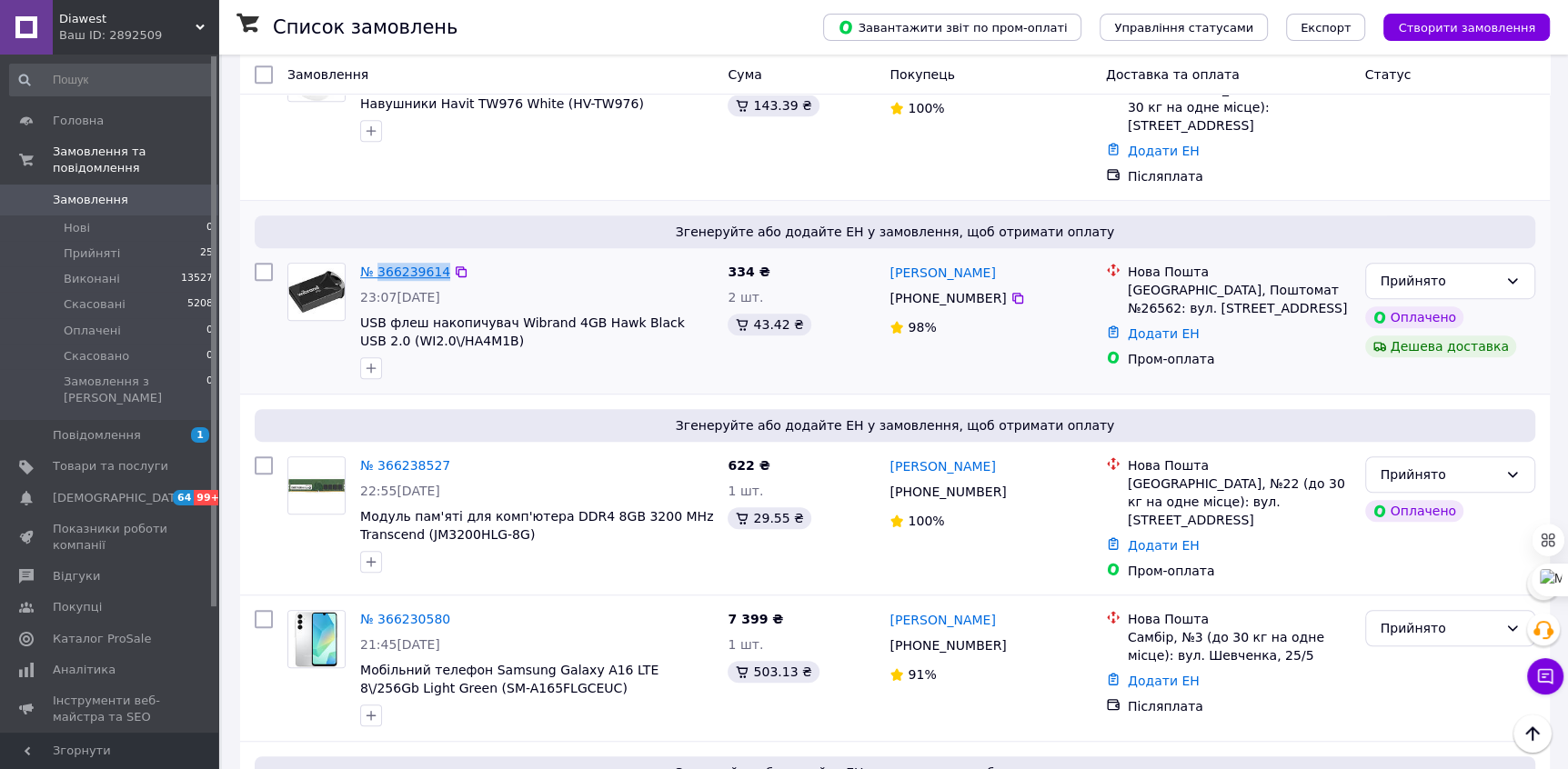
drag, startPoint x: 446, startPoint y: 266, endPoint x: 403, endPoint y: 264, distance: 43.0
click at [380, 261] on div "№ 366239614" at bounding box center [405, 271] width 93 height 22
copy link "366239614"
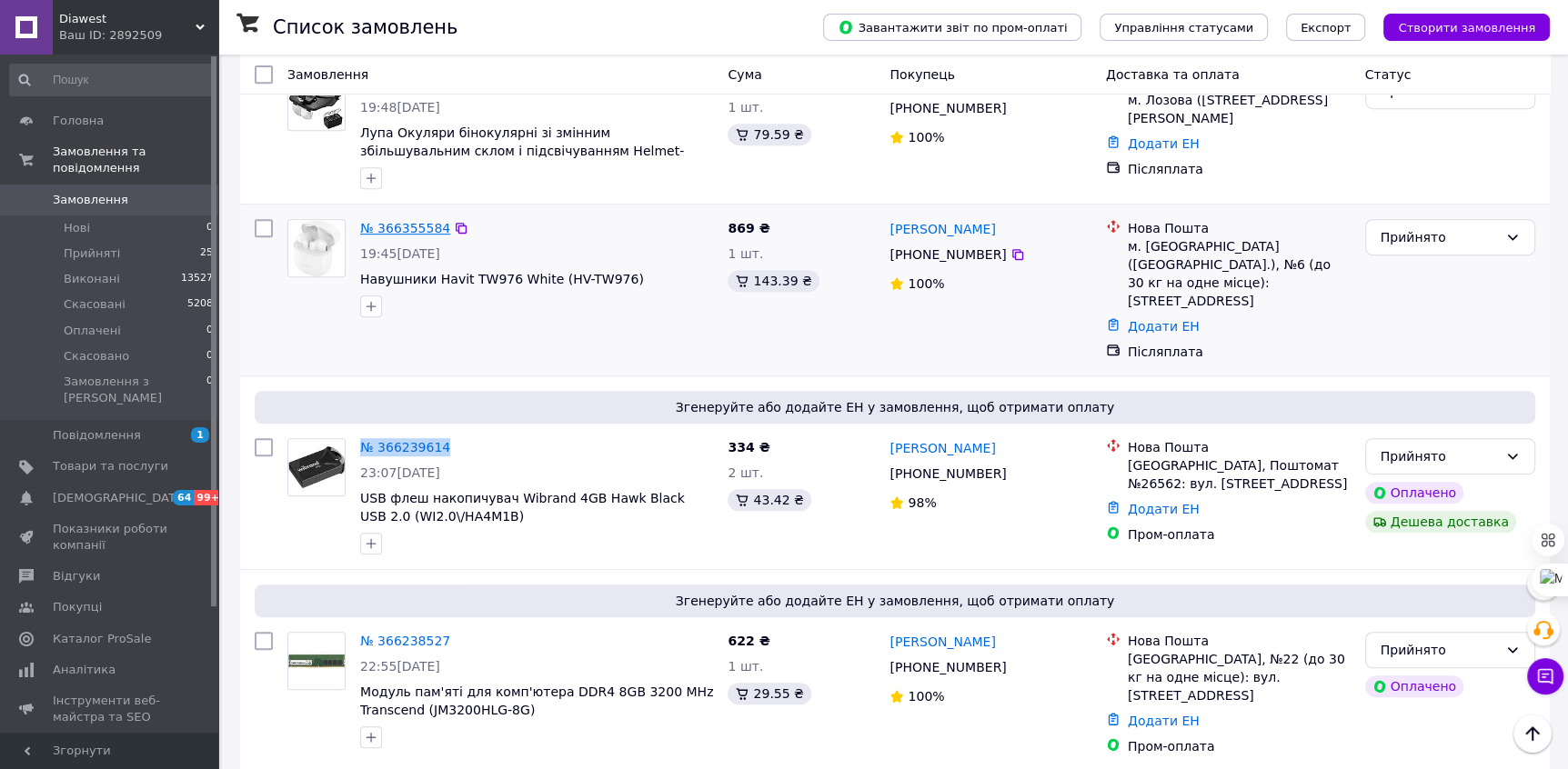
scroll to position [696, 0]
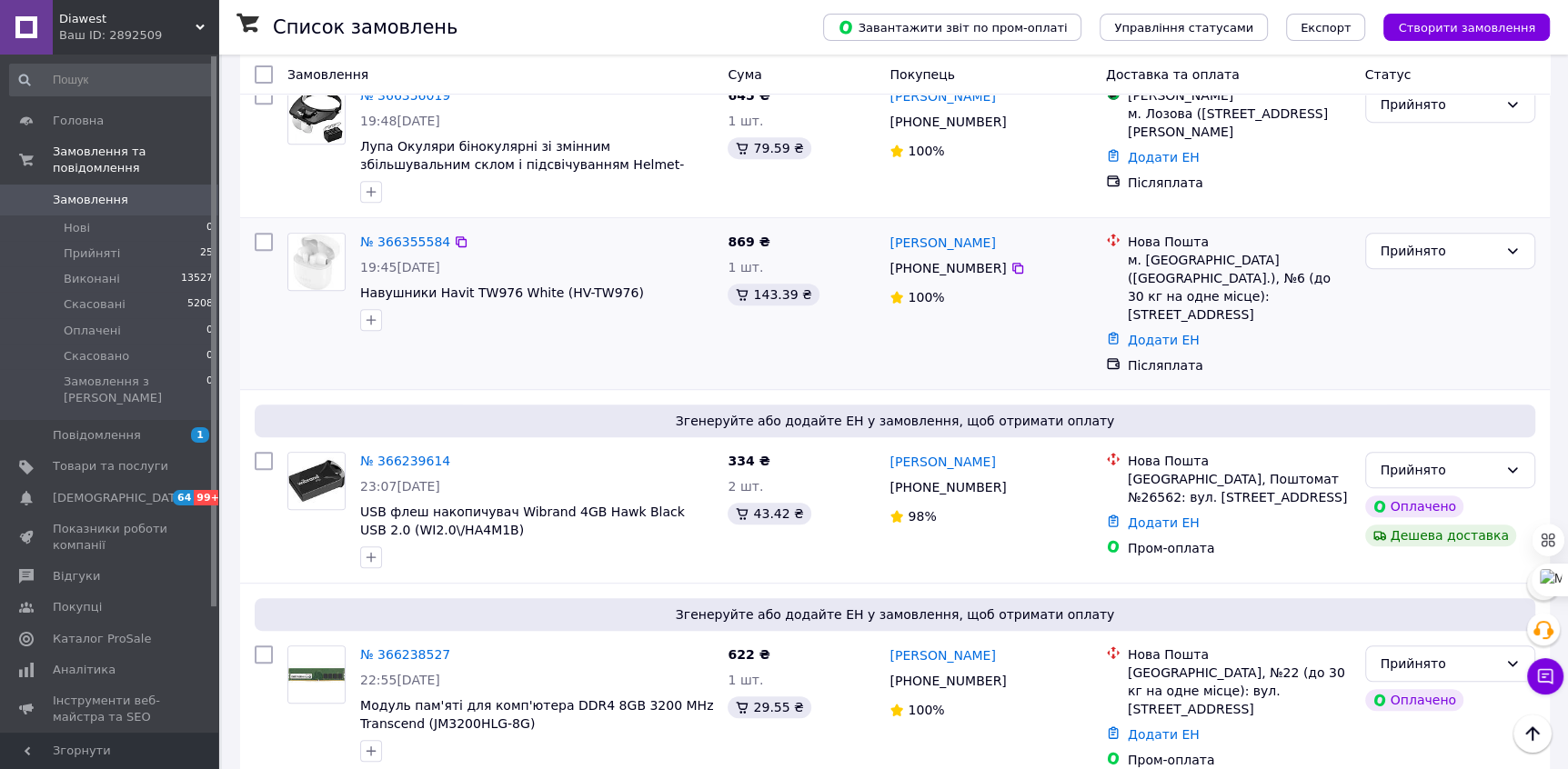
drag, startPoint x: 518, startPoint y: 245, endPoint x: 486, endPoint y: 257, distance: 34.2
click at [517, 245] on div "№ 366355584" at bounding box center [537, 241] width 357 height 22
drag, startPoint x: 445, startPoint y: 257, endPoint x: 398, endPoint y: 253, distance: 47.2
click at [380, 250] on div "№ 366355584 19:45, 12.10.2025 Навушники Havit TW976 White (HV-TW976)" at bounding box center [537, 282] width 367 height 113
copy div "366355584"
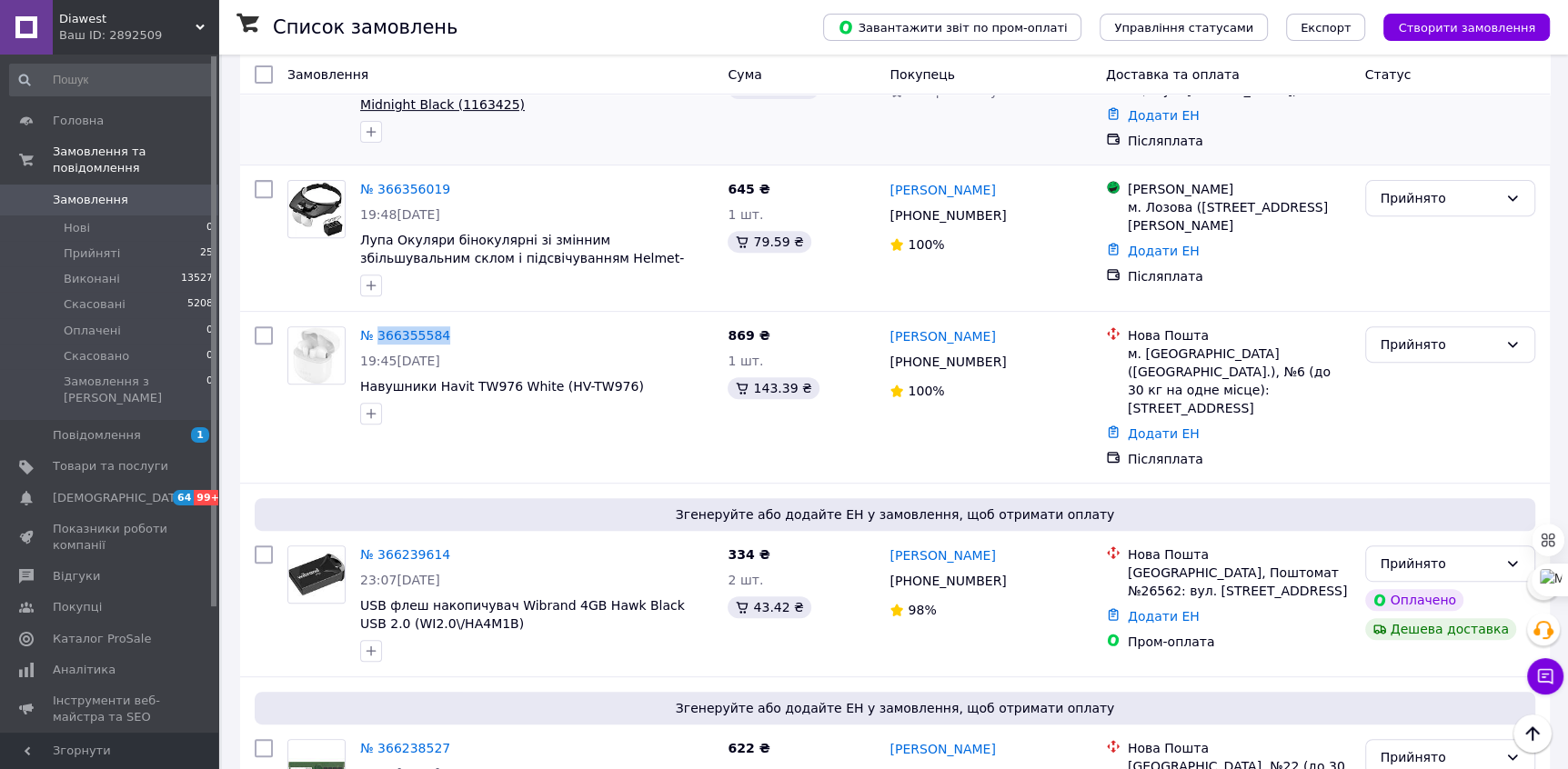
scroll to position [564, 0]
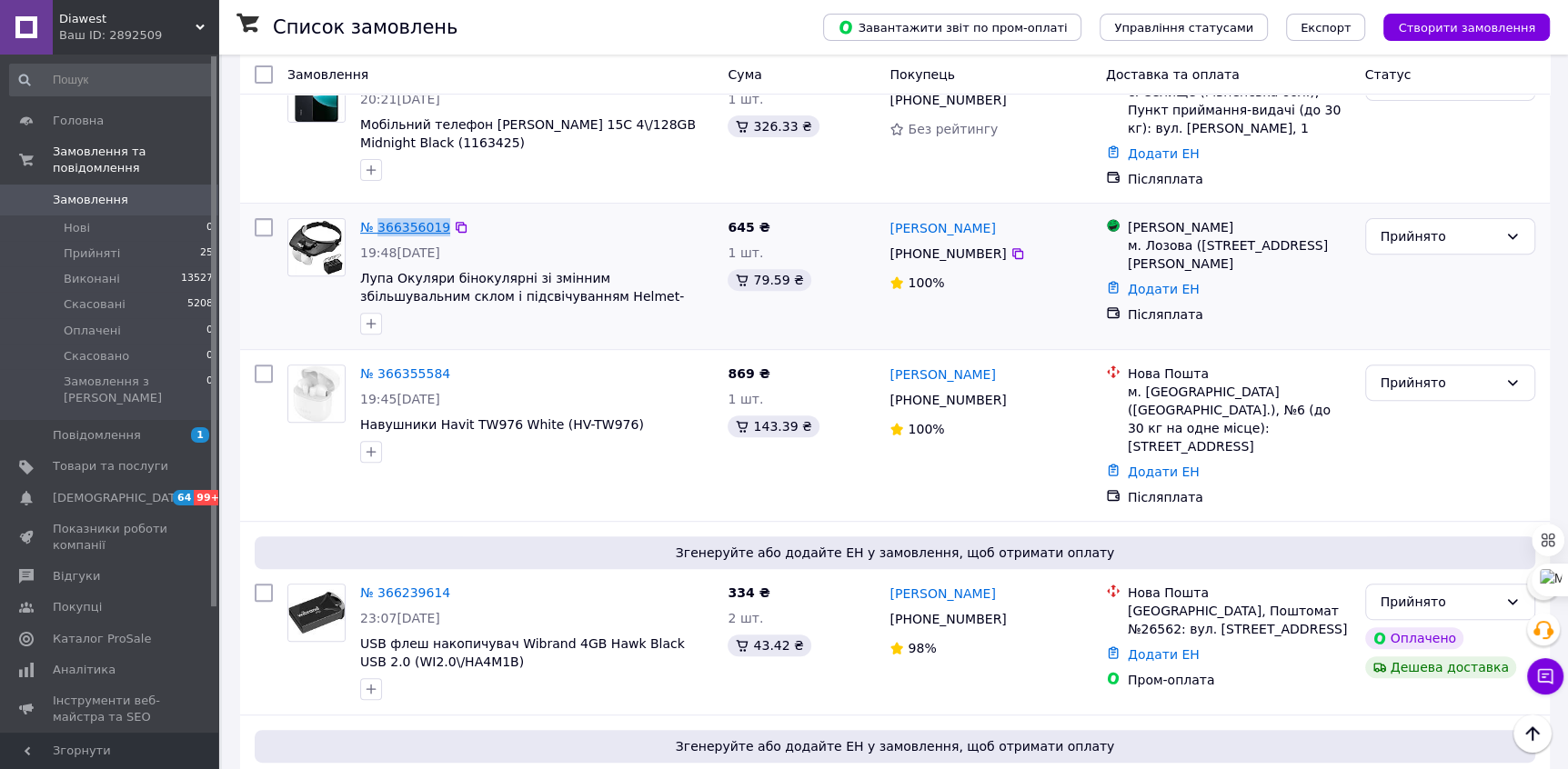
drag, startPoint x: 448, startPoint y: 234, endPoint x: 388, endPoint y: 231, distance: 60.1
click at [378, 230] on div "№ 366356019" at bounding box center [405, 227] width 93 height 22
copy link "366356019"
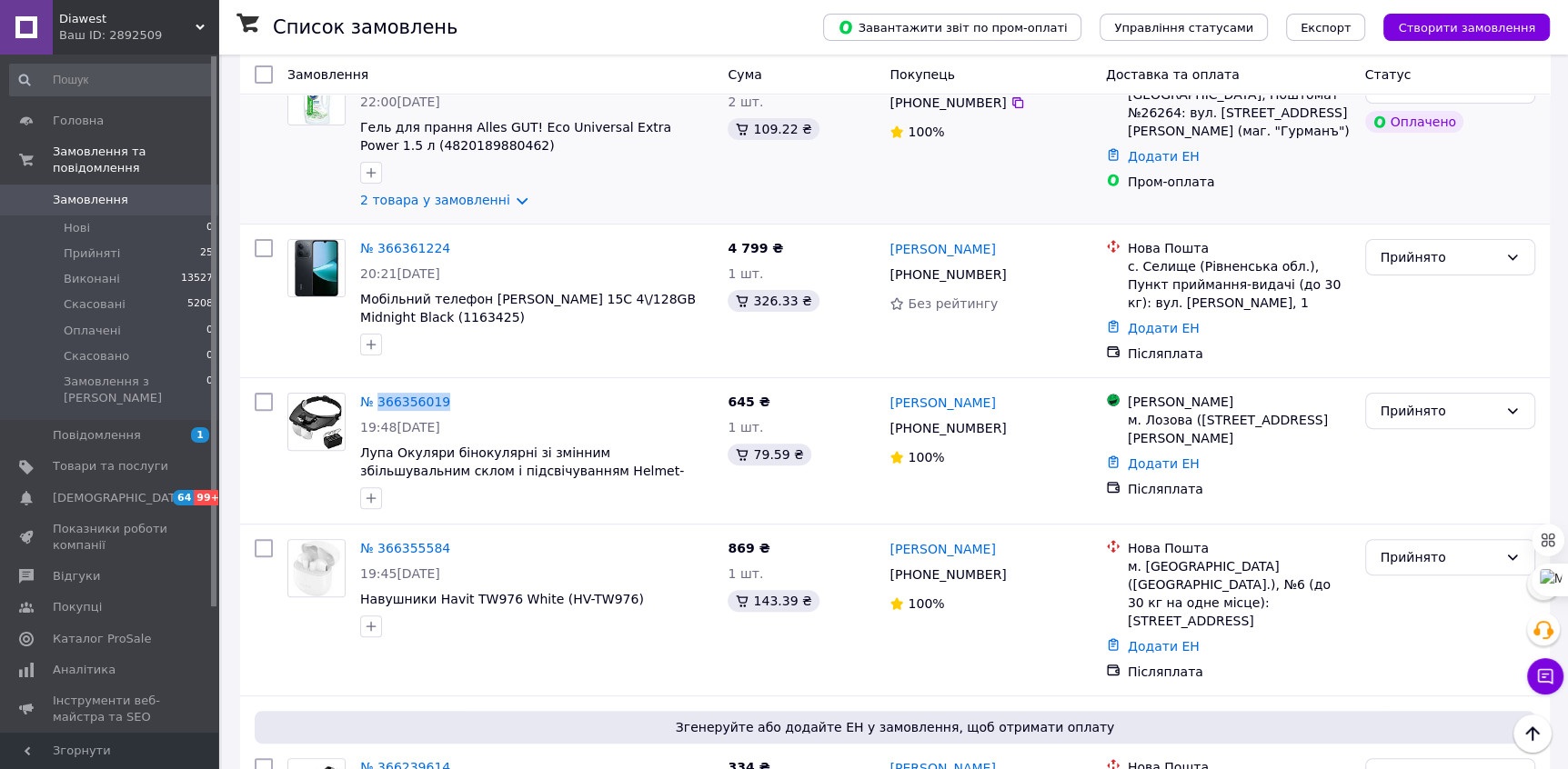
scroll to position [360, 0]
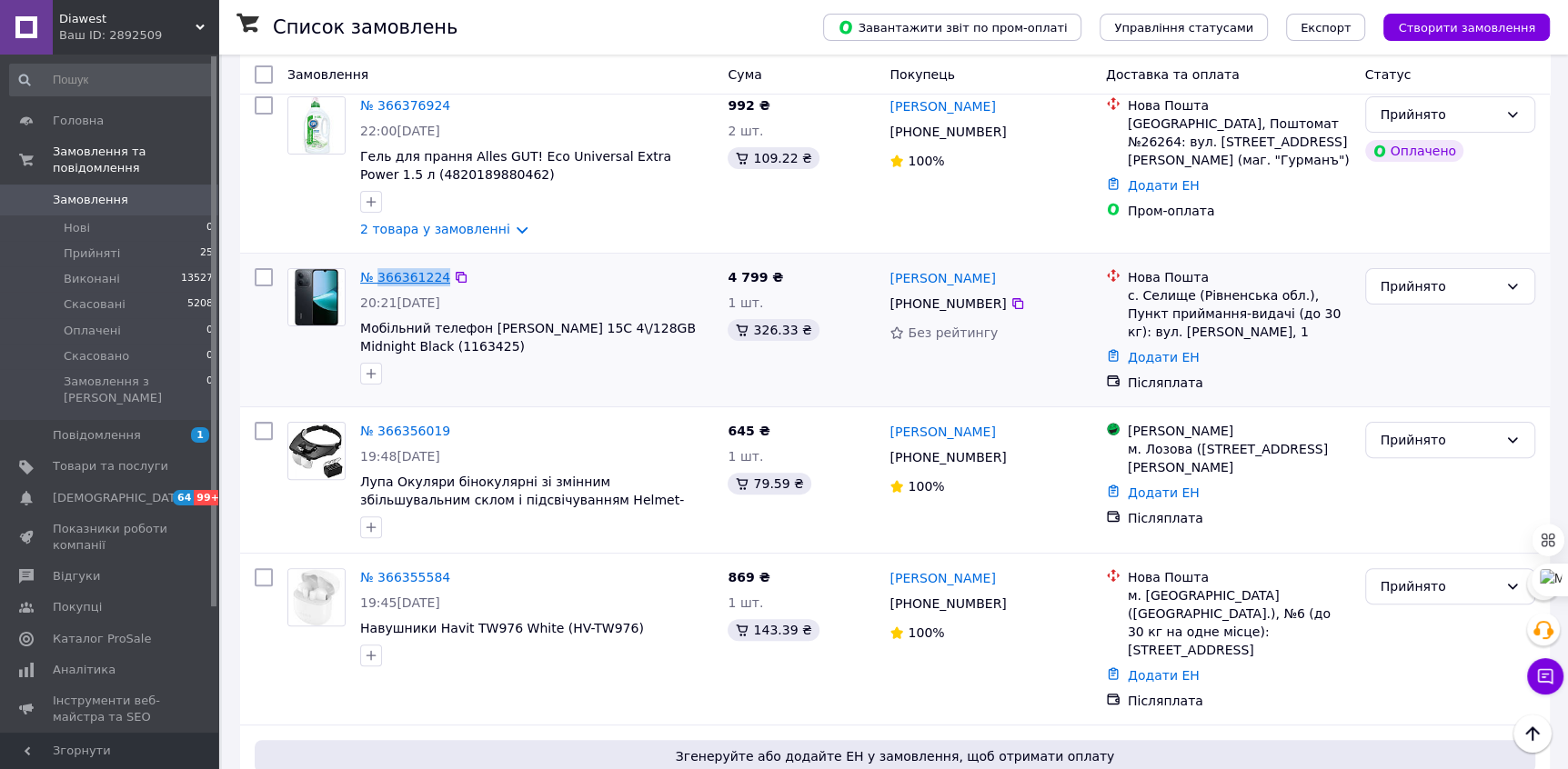
drag, startPoint x: 447, startPoint y: 285, endPoint x: 380, endPoint y: 281, distance: 67.1
click at [380, 281] on div "№ 366361224" at bounding box center [405, 277] width 93 height 22
copy link "366361224"
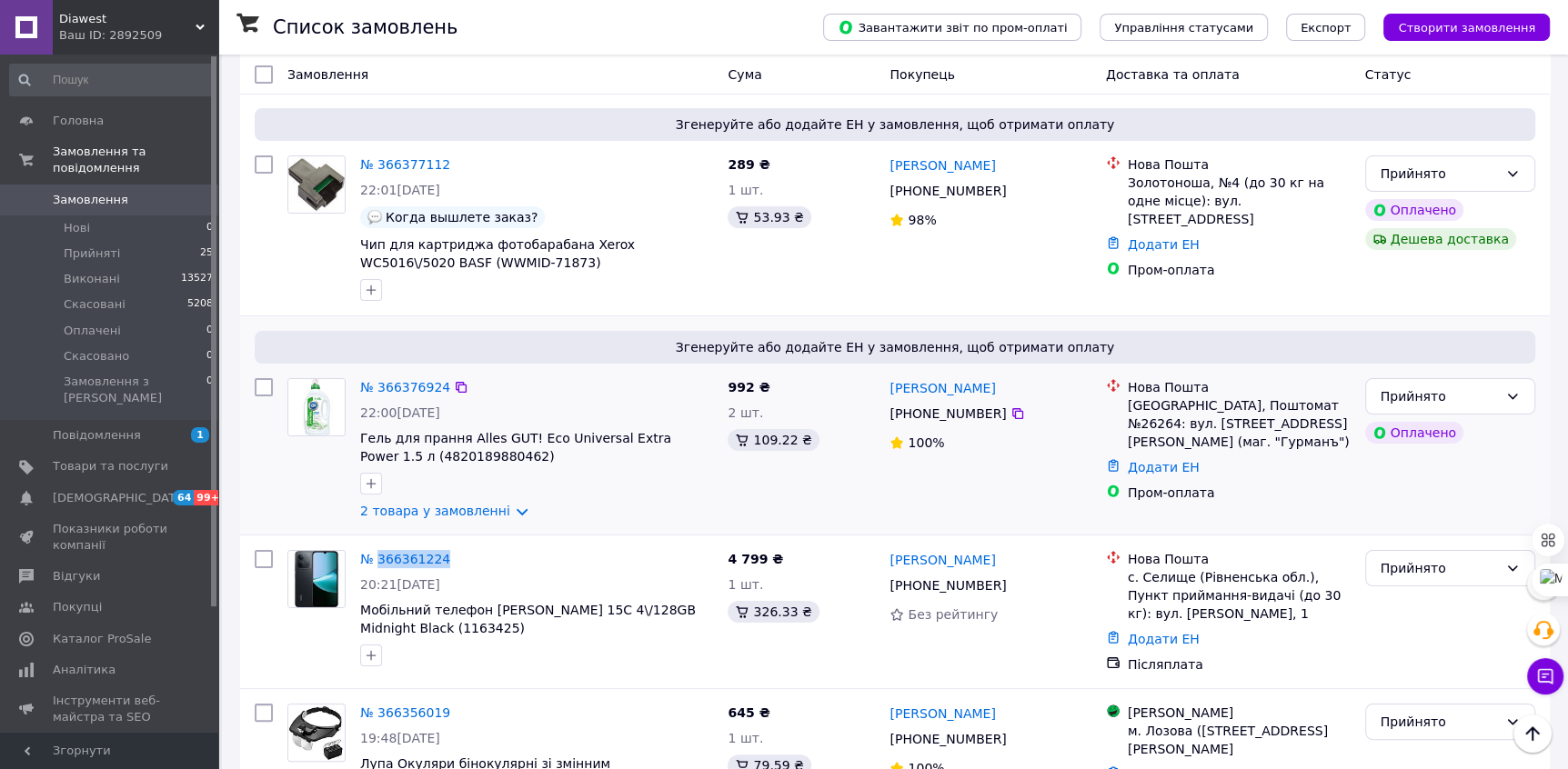
scroll to position [56, 0]
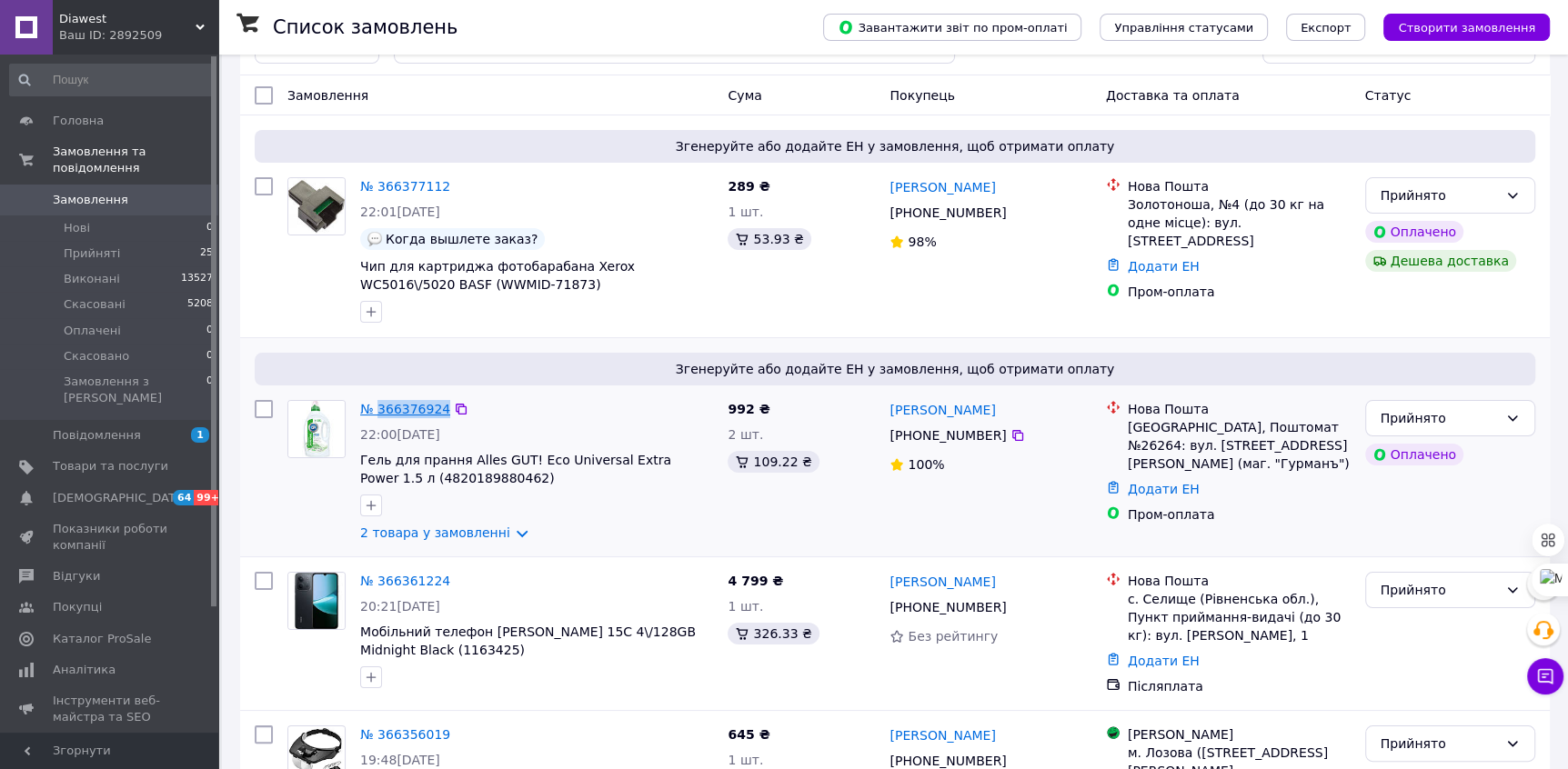
drag, startPoint x: 446, startPoint y: 415, endPoint x: 380, endPoint y: 412, distance: 66.1
click at [379, 411] on div "№ 366376924" at bounding box center [405, 409] width 93 height 22
copy link "366376924"
drag, startPoint x: 443, startPoint y: 195, endPoint x: 383, endPoint y: 189, distance: 60.3
click at [380, 188] on div "№ 366377112" at bounding box center [405, 185] width 93 height 22
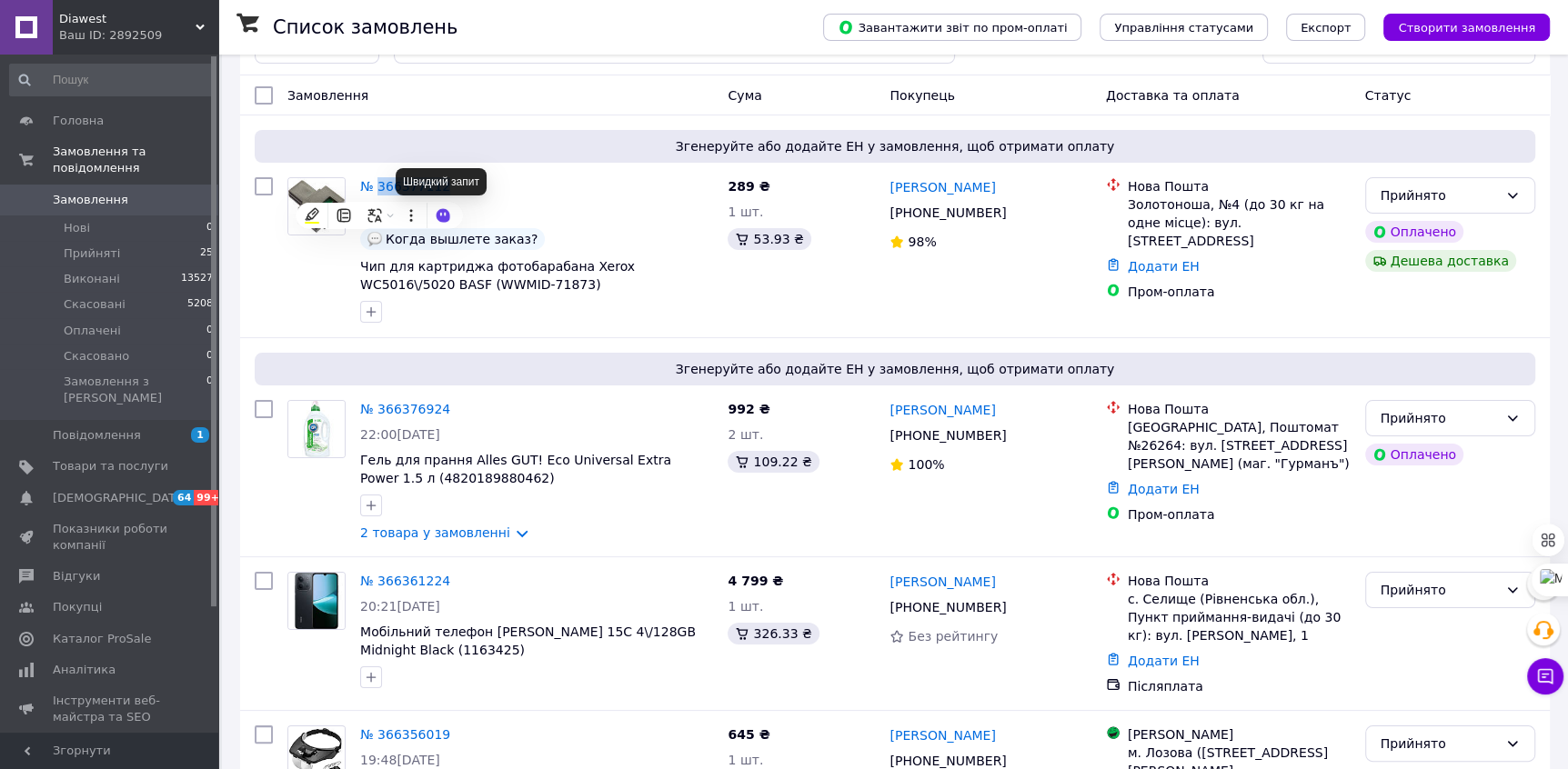
copy link "366377112"
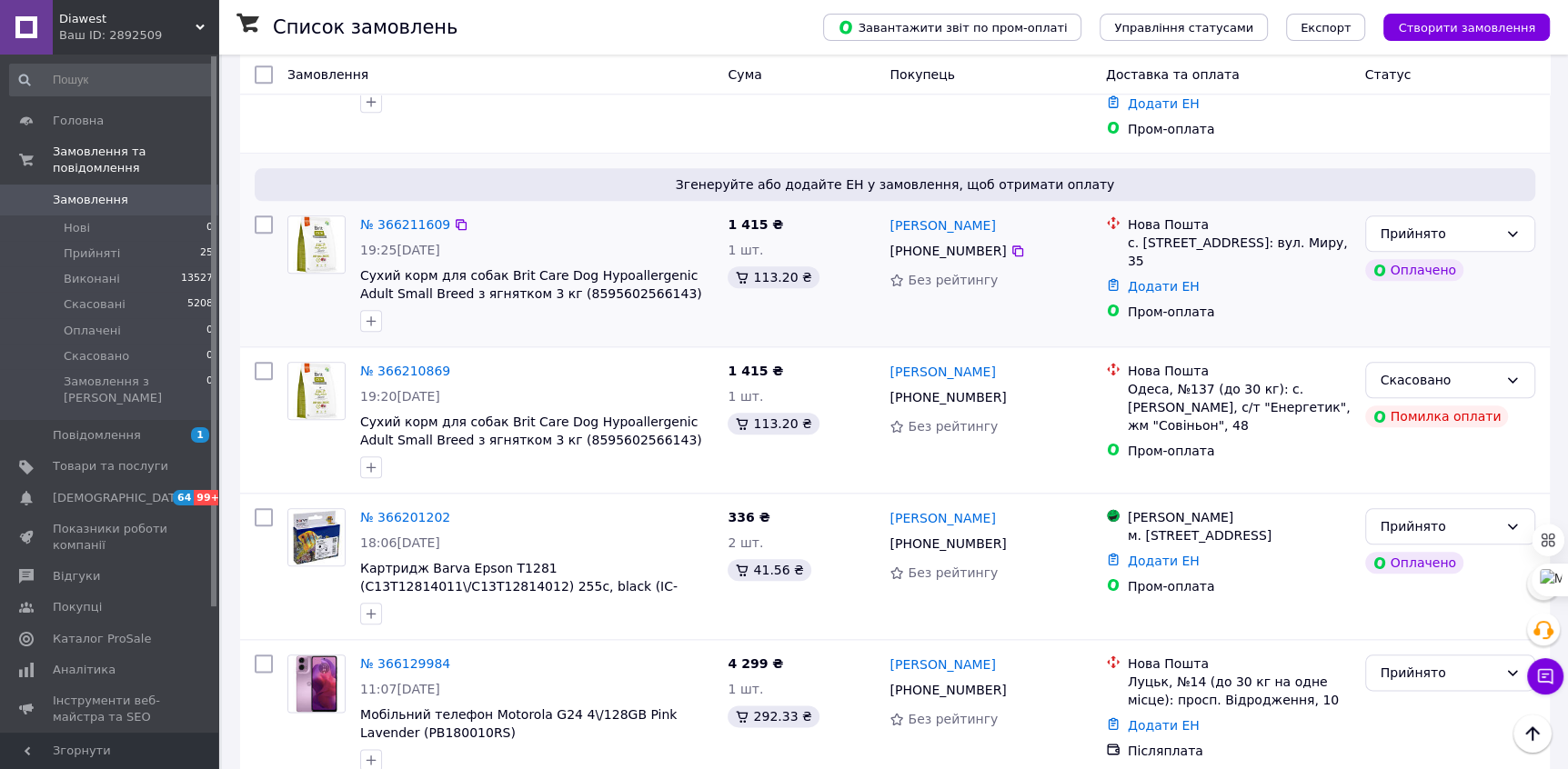
scroll to position [1695, 0]
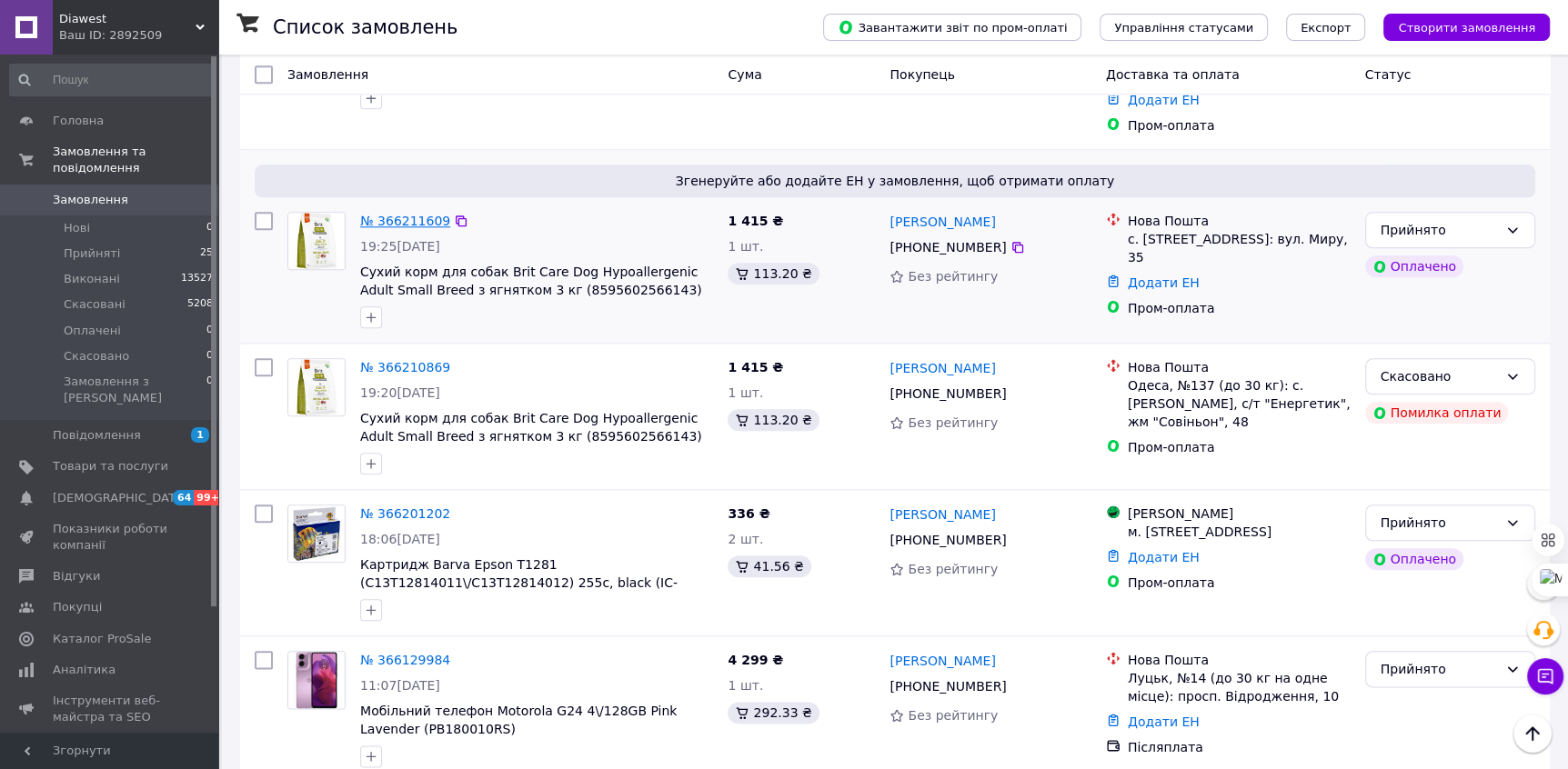
click at [408, 214] on link "№ 366211609" at bounding box center [406, 220] width 90 height 14
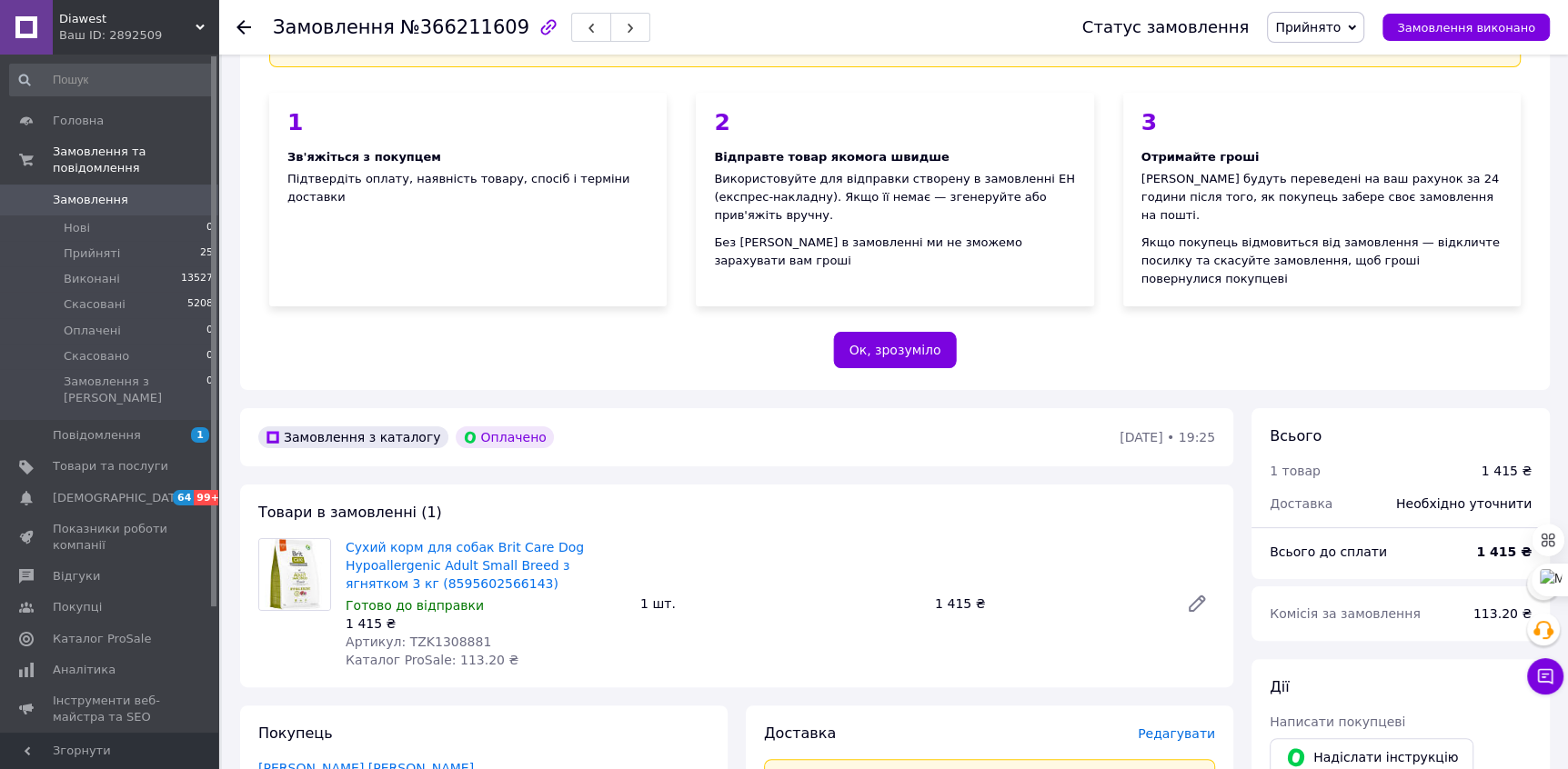
scroll to position [215, 0]
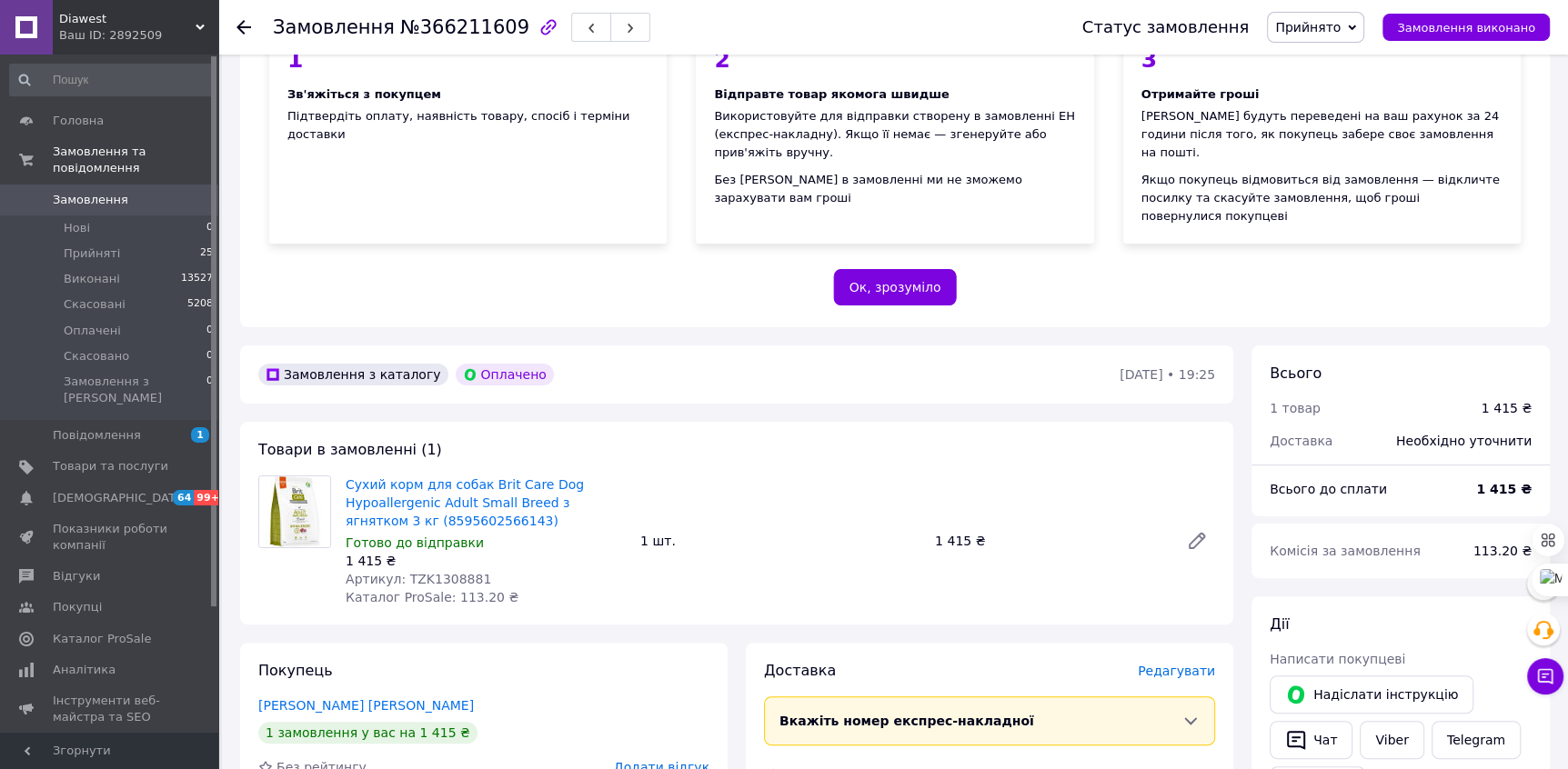
click at [462, 572] on span "Артикул: TZK1308881" at bounding box center [418, 579] width 146 height 14
copy span "TZK1308881"
click at [121, 249] on li "Прийняті 25" at bounding box center [112, 253] width 224 height 25
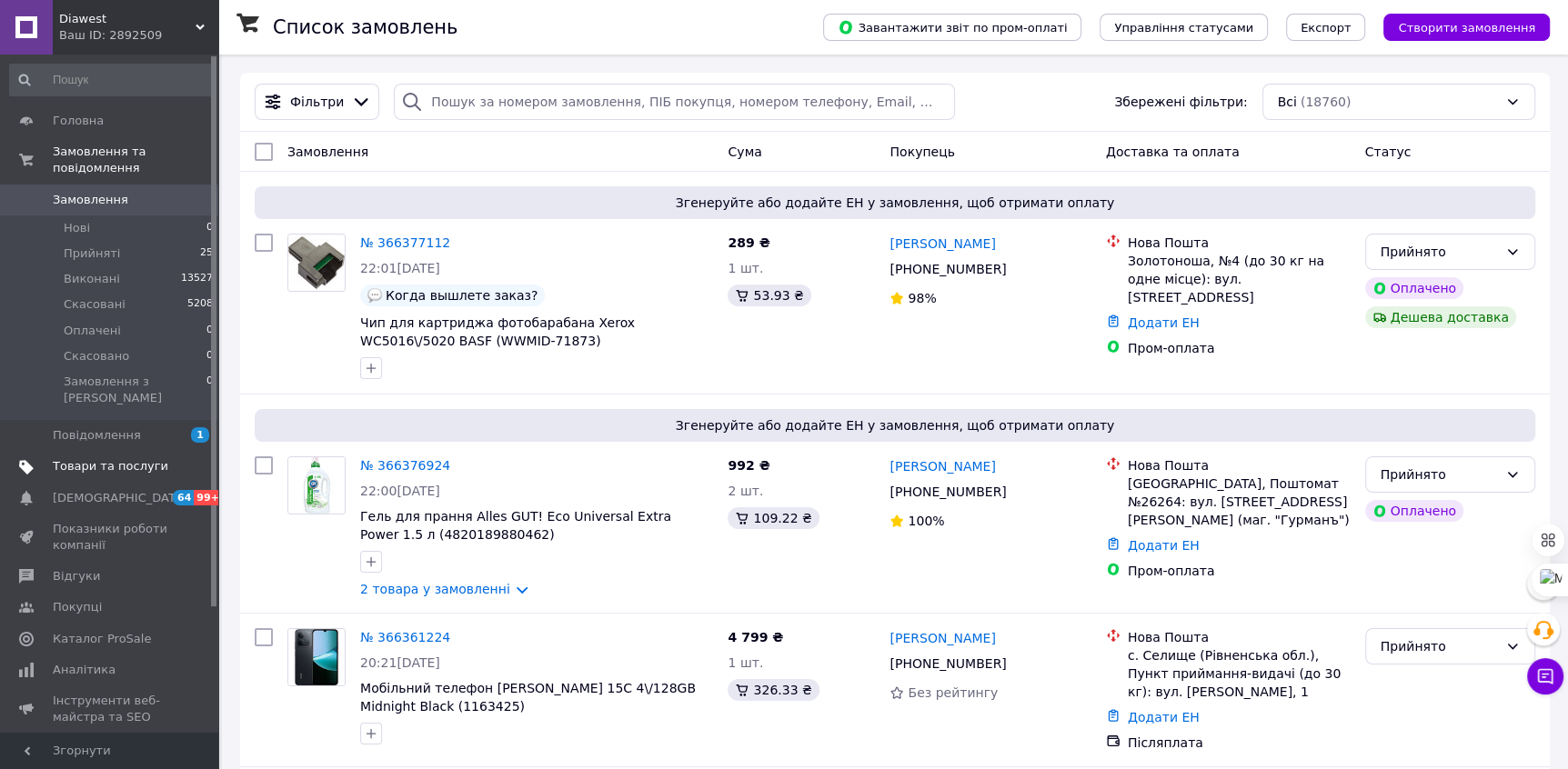
click at [89, 458] on span "Товари та послуги" at bounding box center [110, 466] width 116 height 16
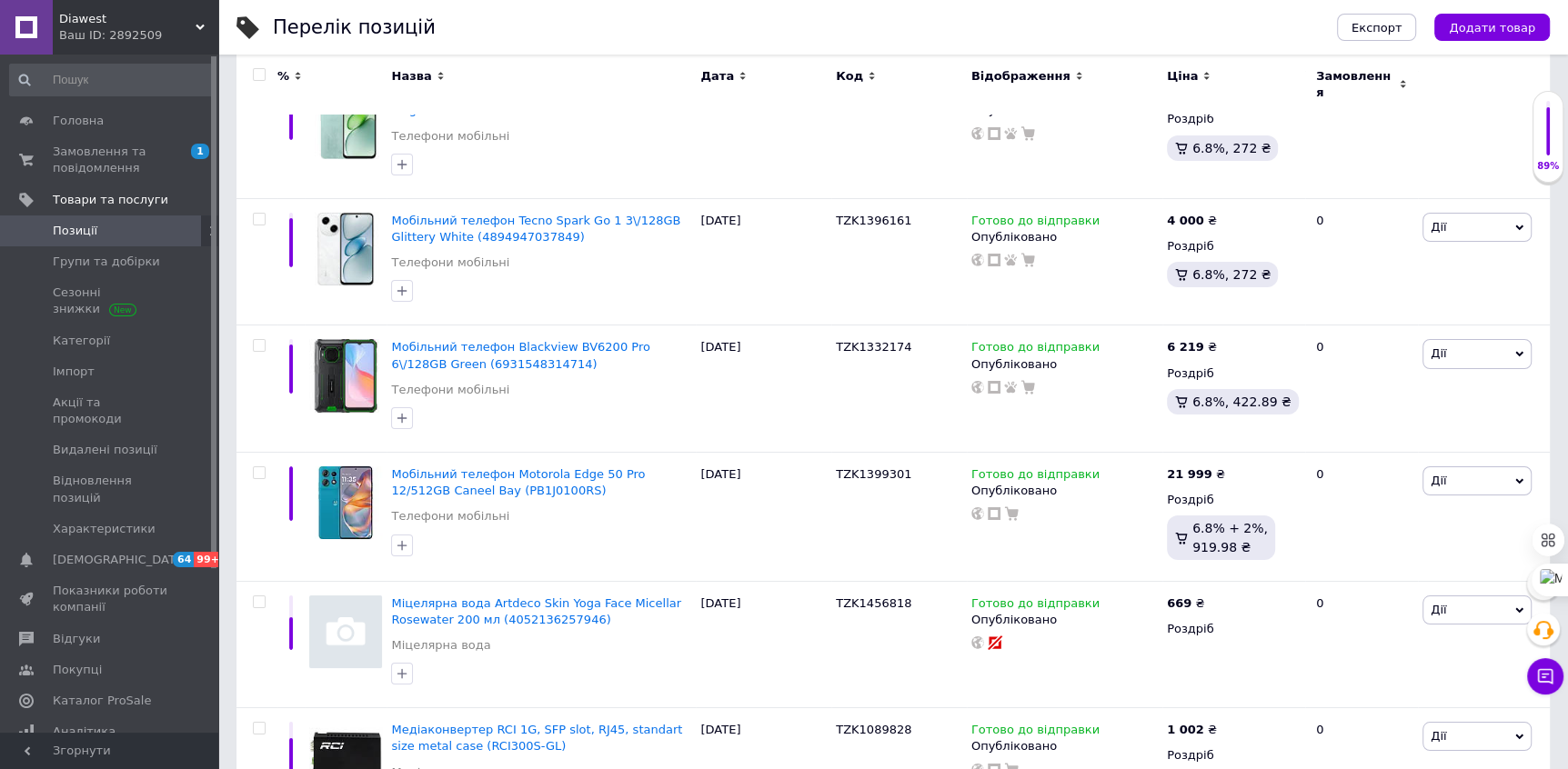
scroll to position [12285, 0]
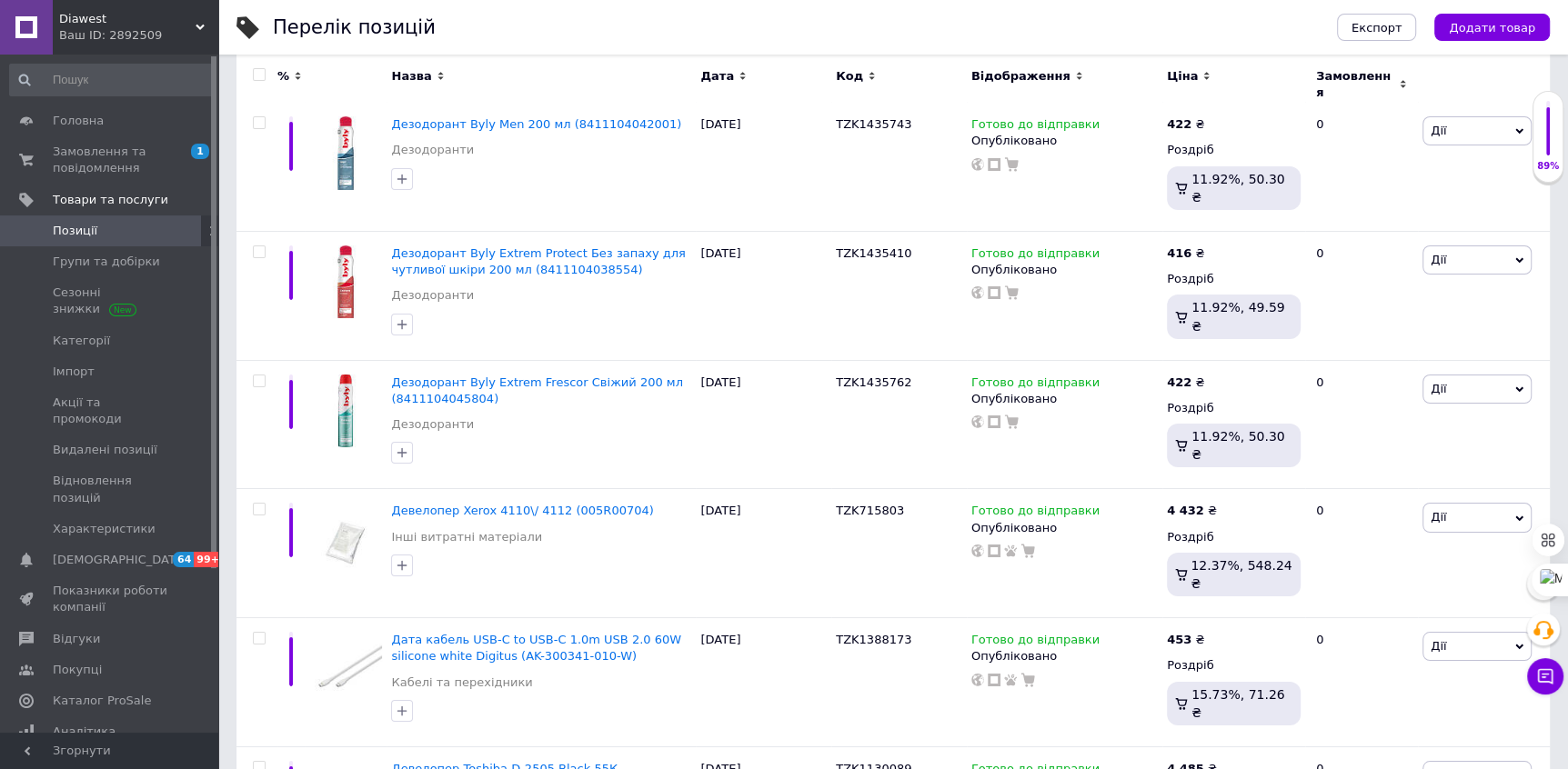
scroll to position [12263, 0]
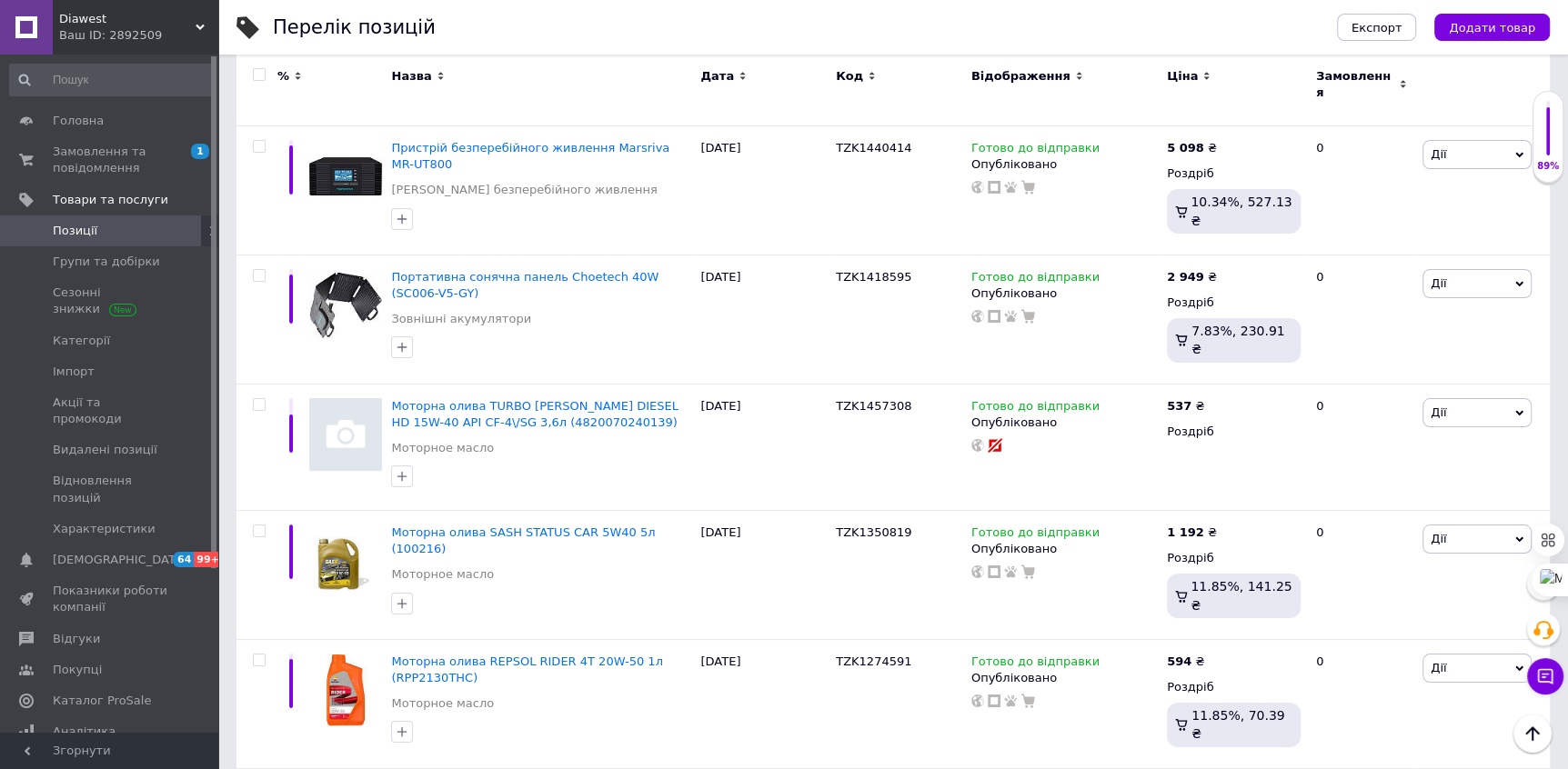
scroll to position [12434, 0]
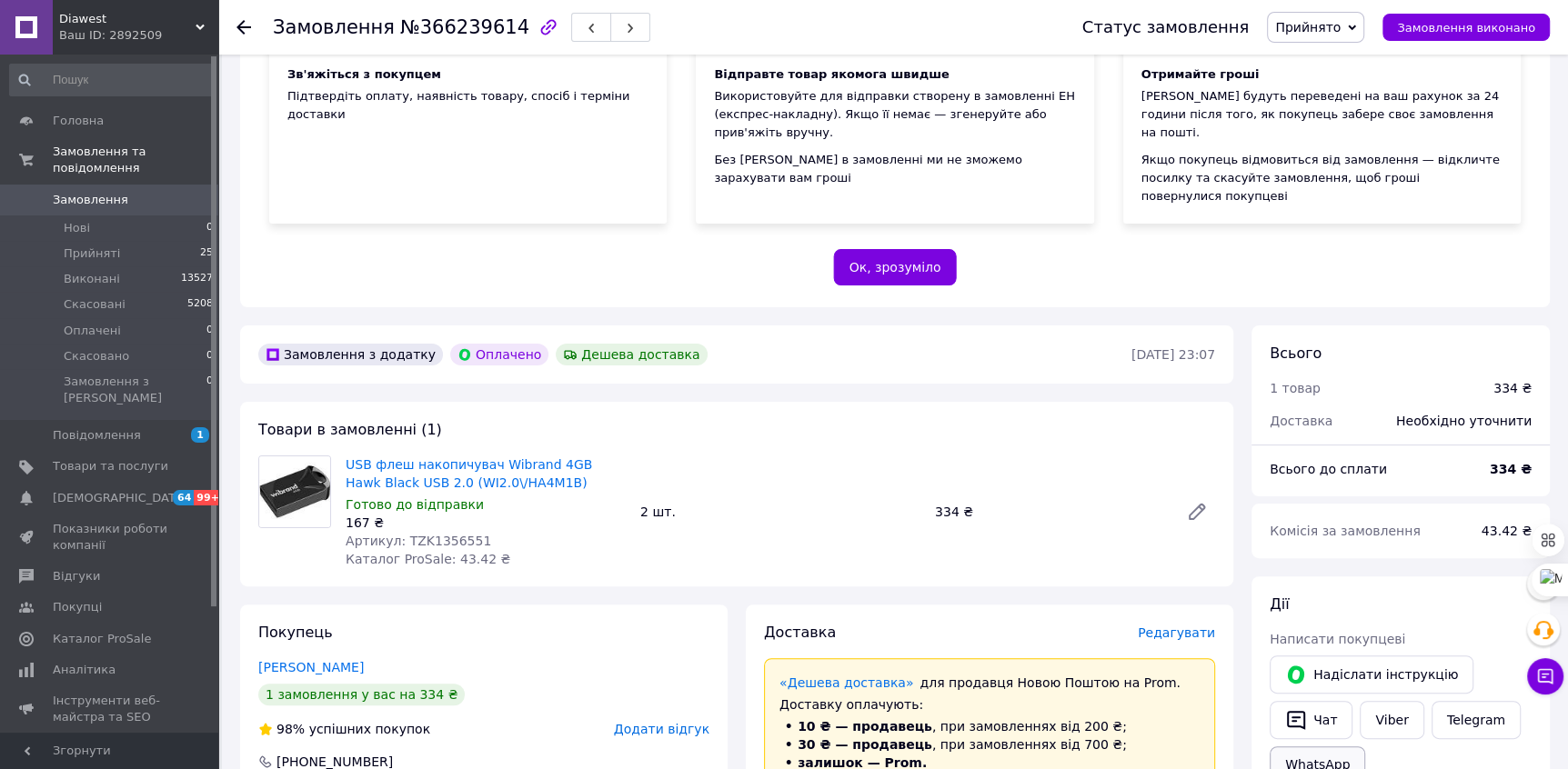
scroll to position [247, 0]
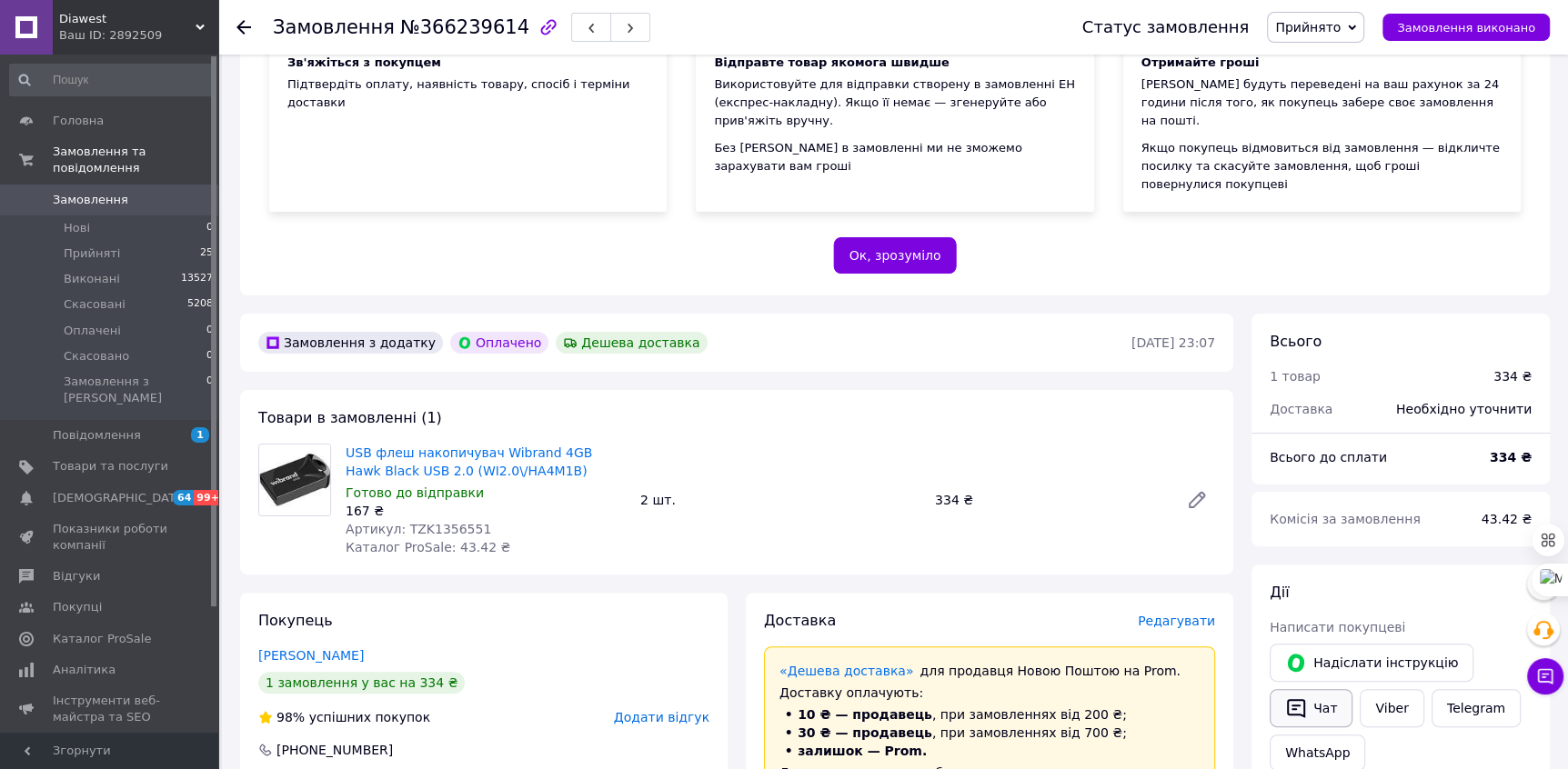
click at [1311, 689] on button "Чат" at bounding box center [1311, 708] width 83 height 39
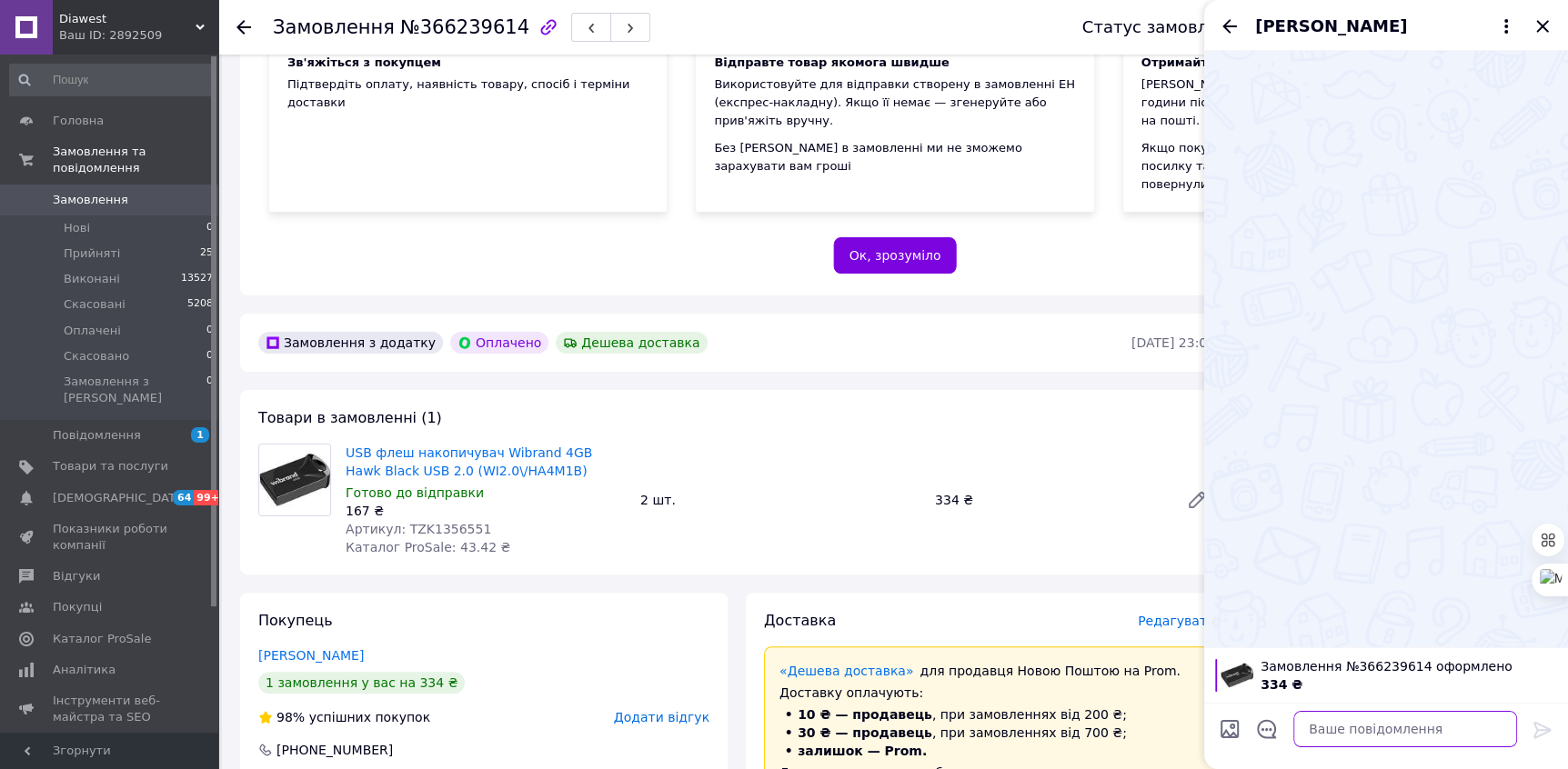
click at [1355, 736] on textarea at bounding box center [1406, 729] width 224 height 37
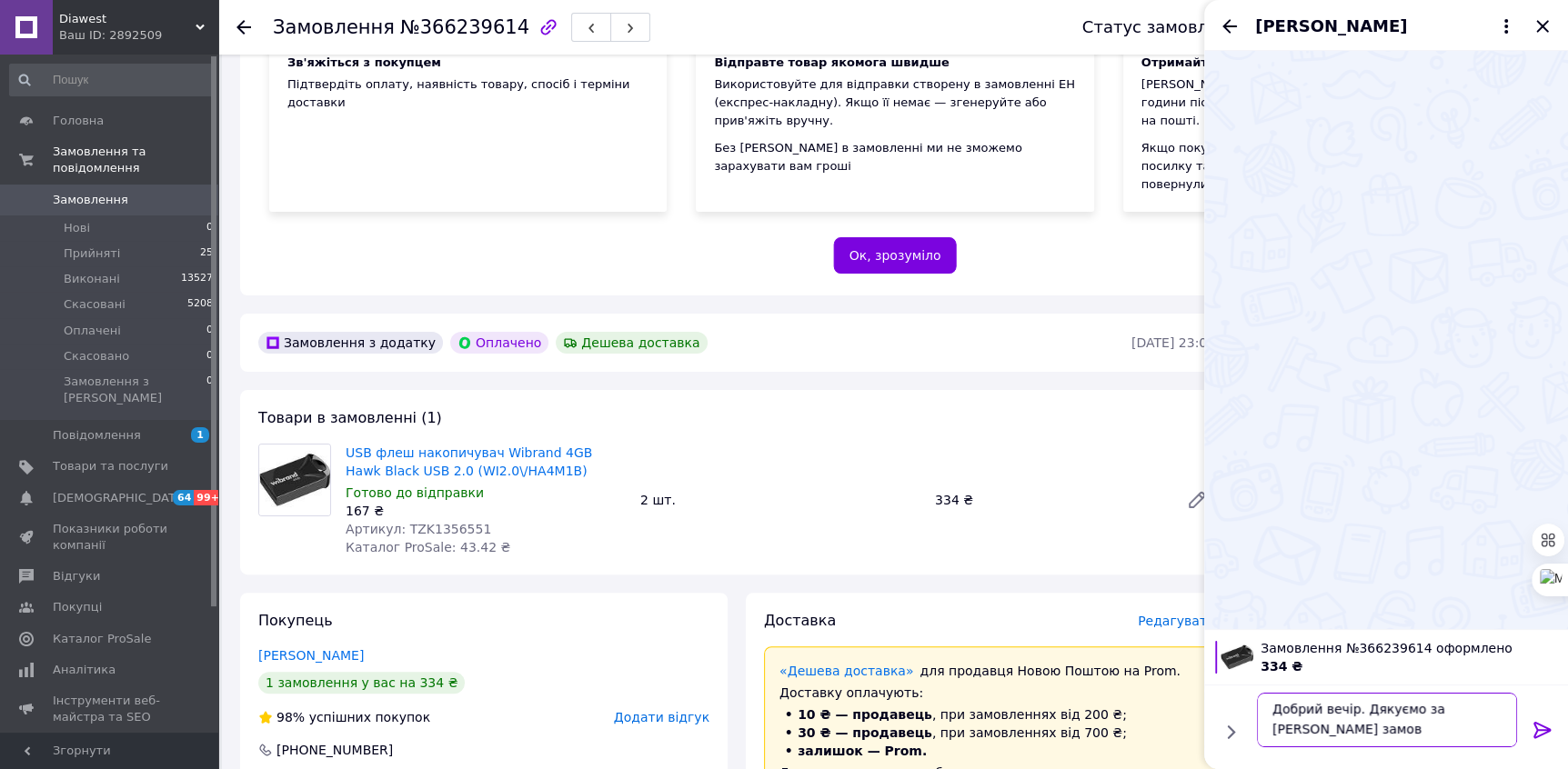
scroll to position [1, 0]
paste textarea "13.10"
click at [419, 24] on span "№366239614" at bounding box center [464, 26] width 129 height 22
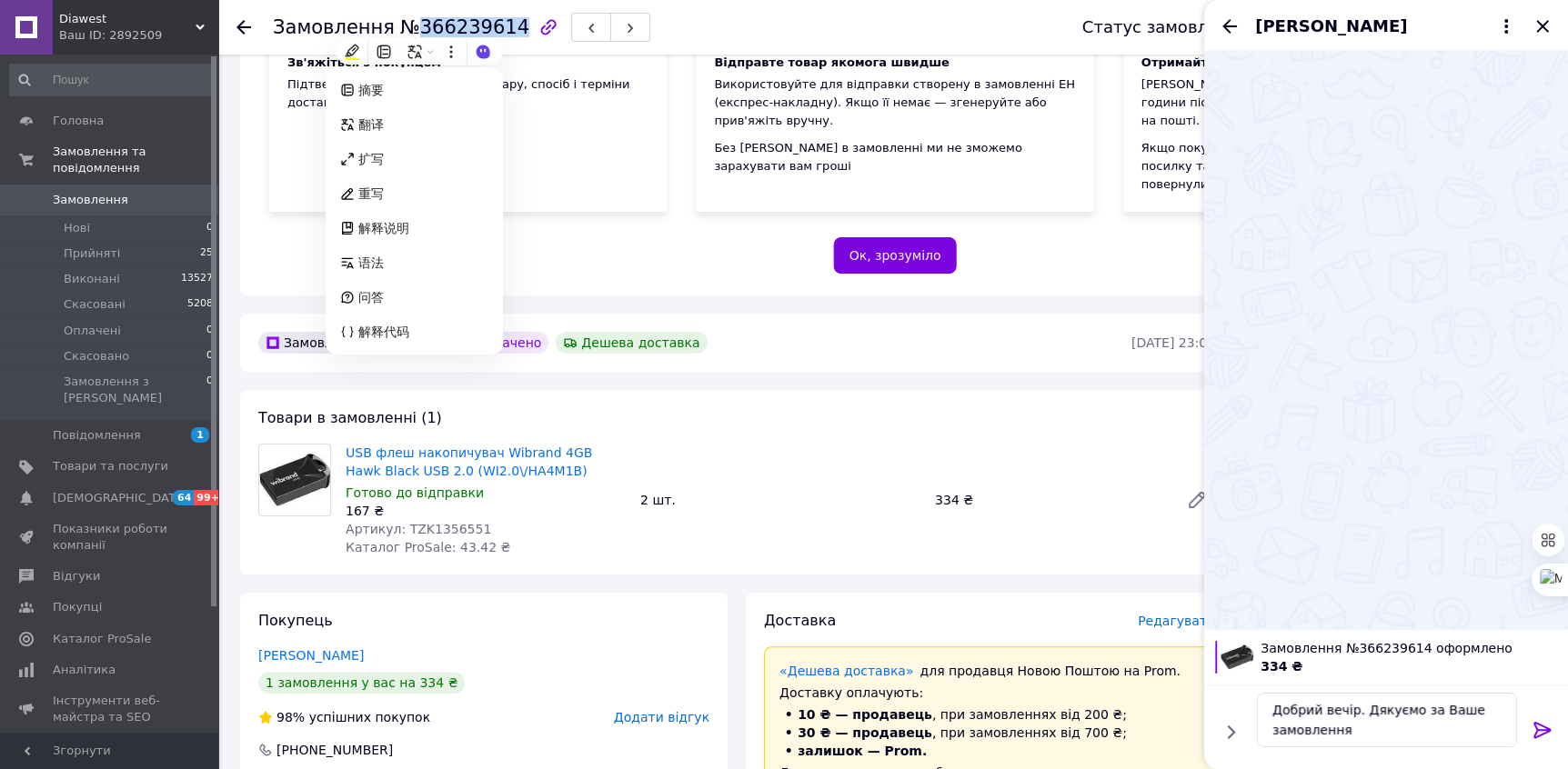
copy span "366239614"
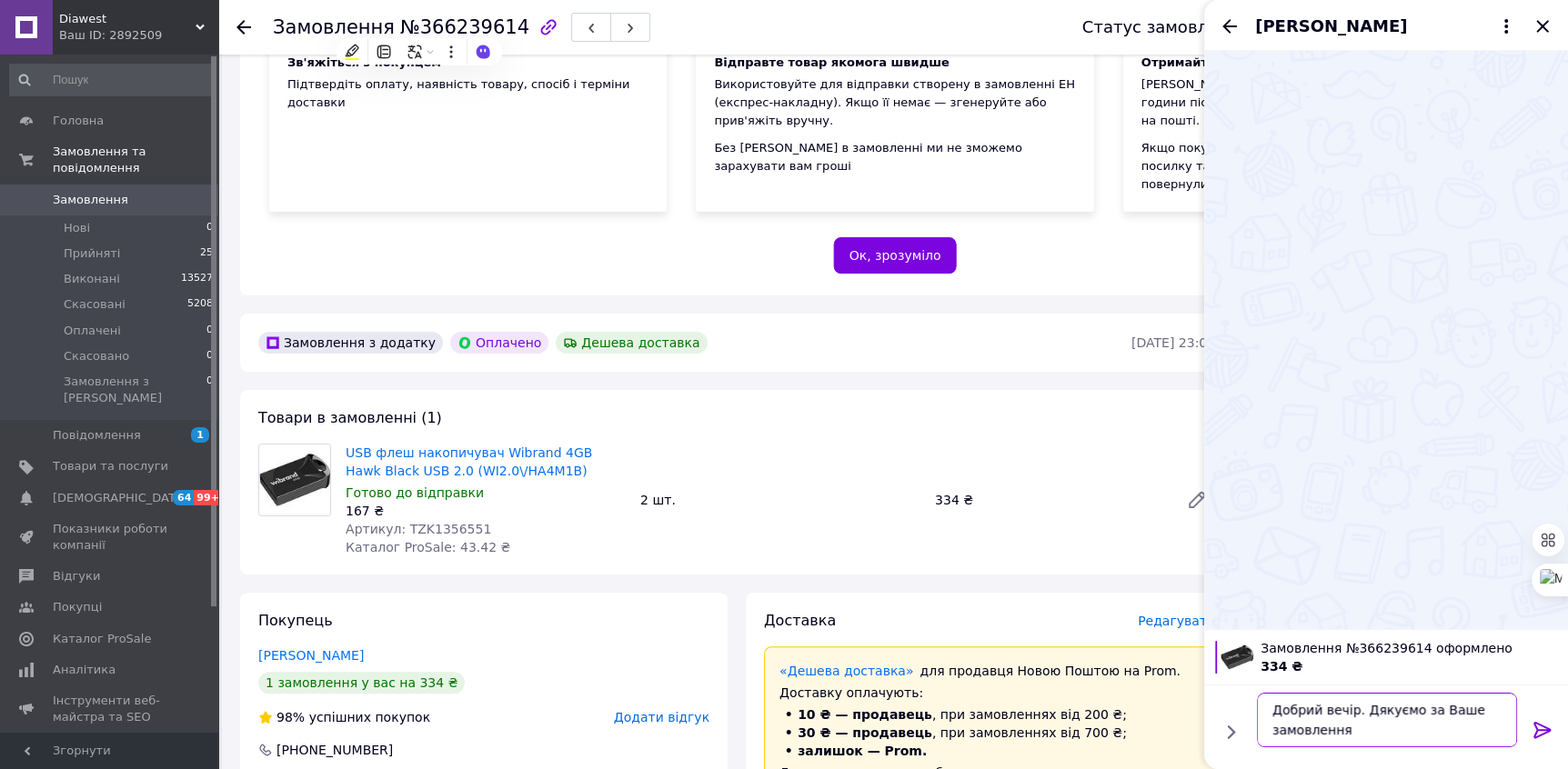
click at [1367, 728] on textarea "Добрий вечір. Дякуємо за Ваше замовлення" at bounding box center [1387, 720] width 260 height 55
type textarea "Добрий вечір. Дякуємо за Ваше замовлення. Відправка буде завтра"
